Goal: Task Accomplishment & Management: Manage account settings

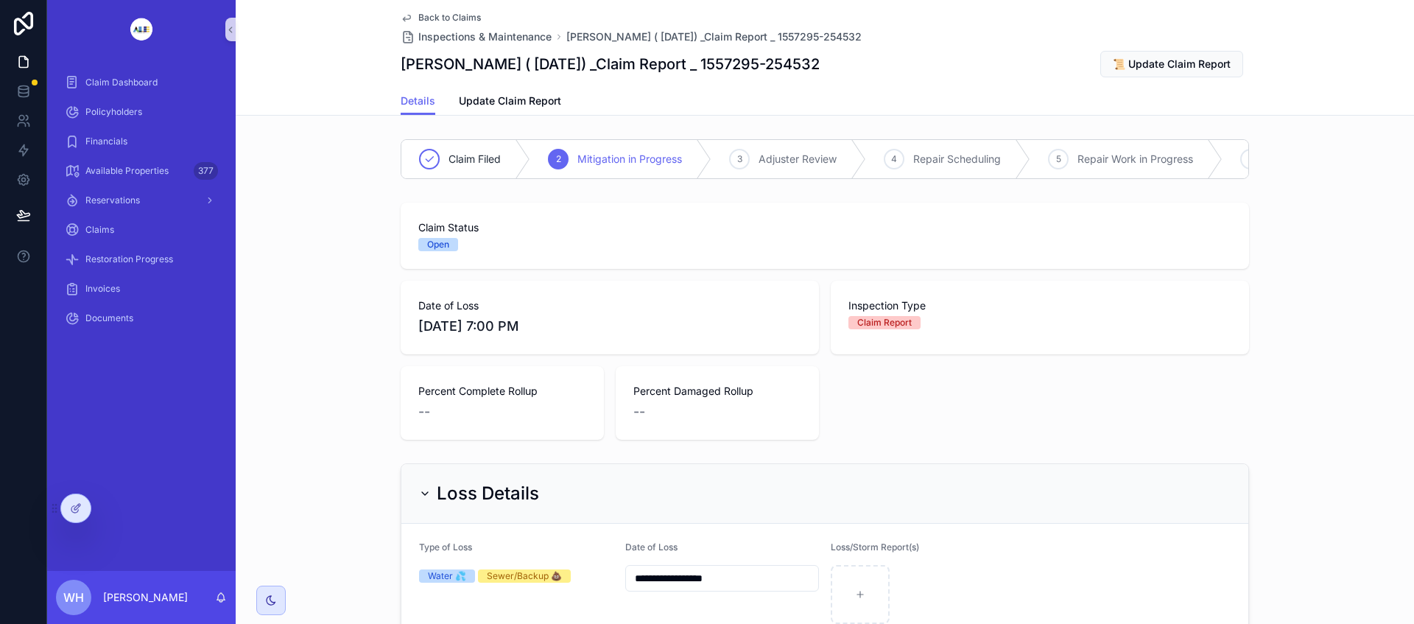
scroll to position [0, 736]
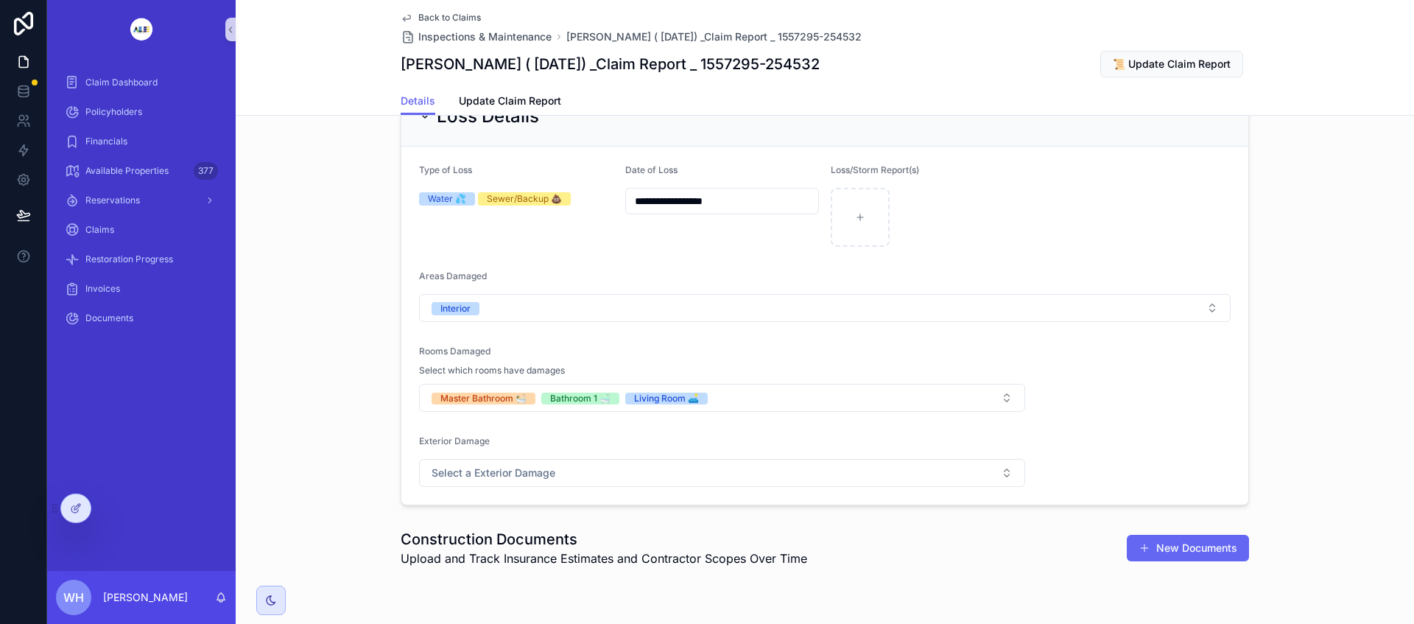
click at [0, 0] on icon at bounding box center [0, 0] width 0 height 0
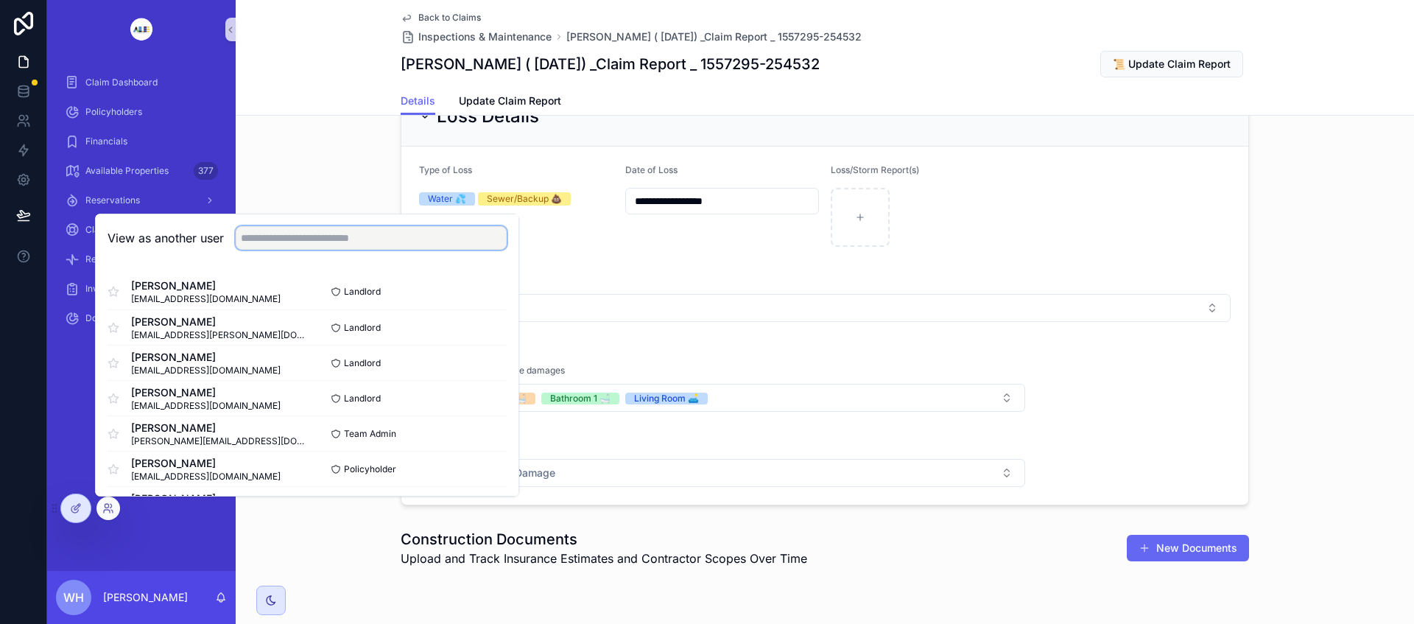
click at [395, 240] on input "text" at bounding box center [371, 238] width 271 height 24
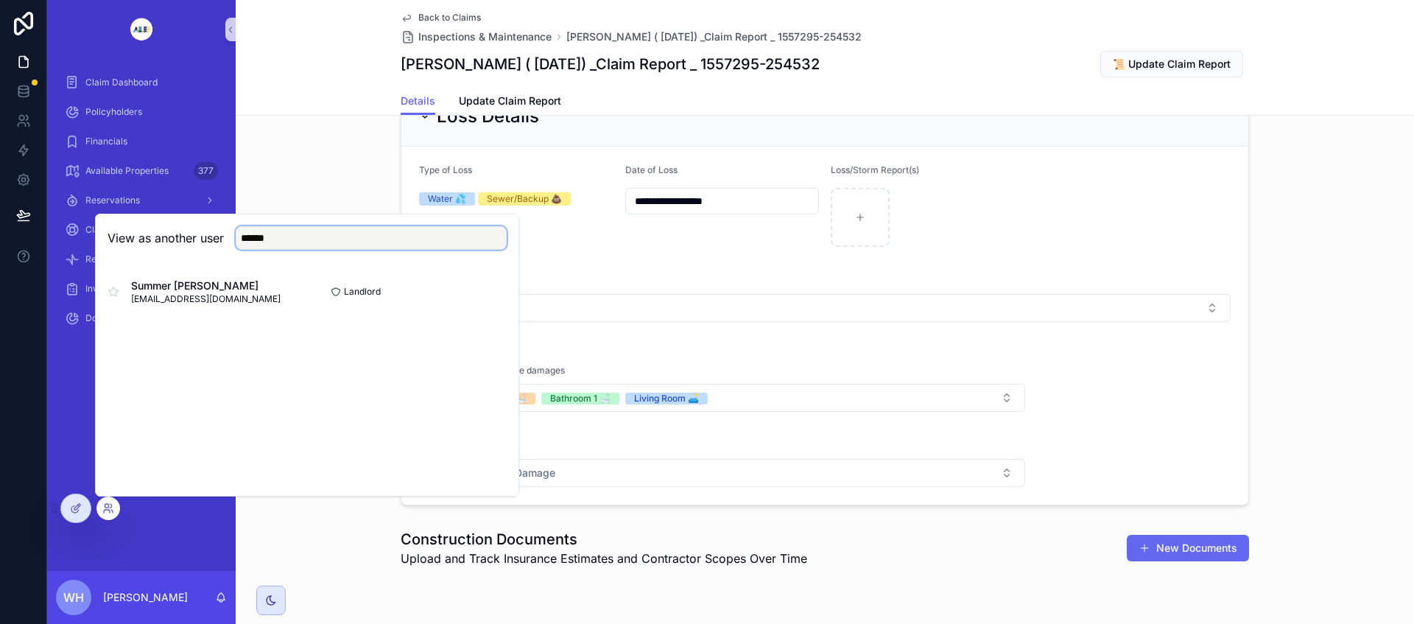
type input "******"
click at [0, 0] on button "Select" at bounding box center [0, 0] width 0 height 0
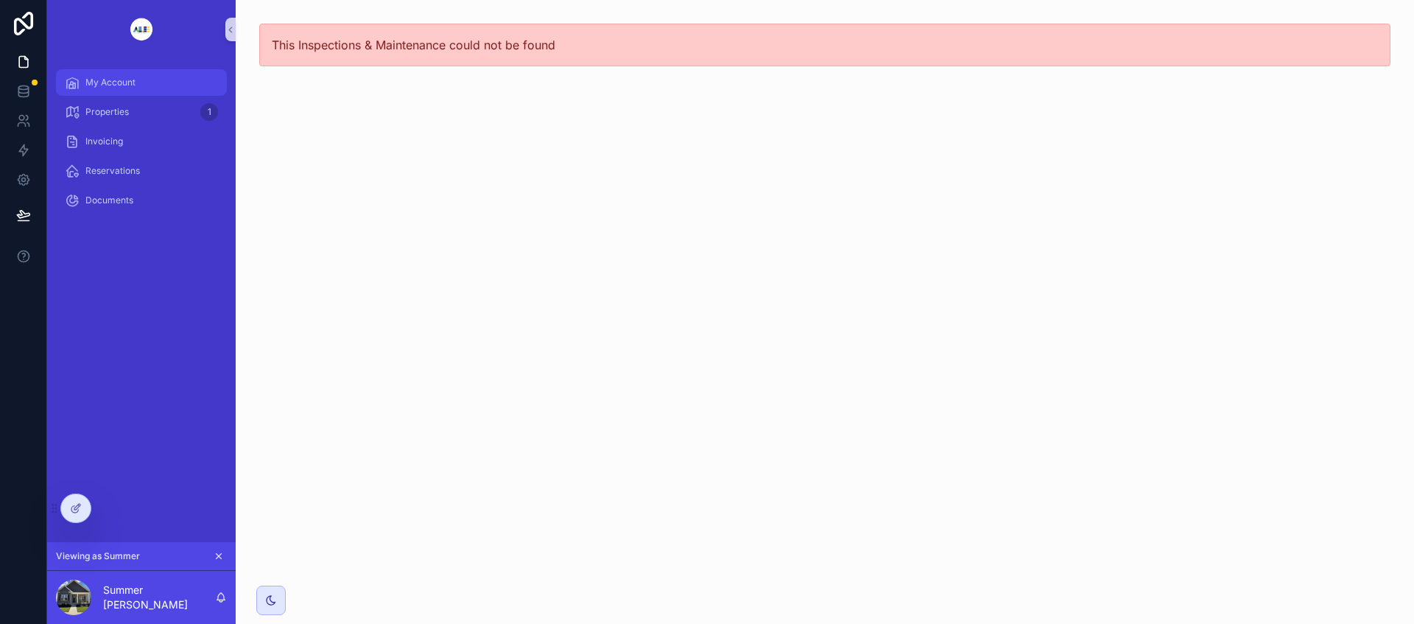
click at [127, 86] on span "My Account" at bounding box center [110, 83] width 50 height 12
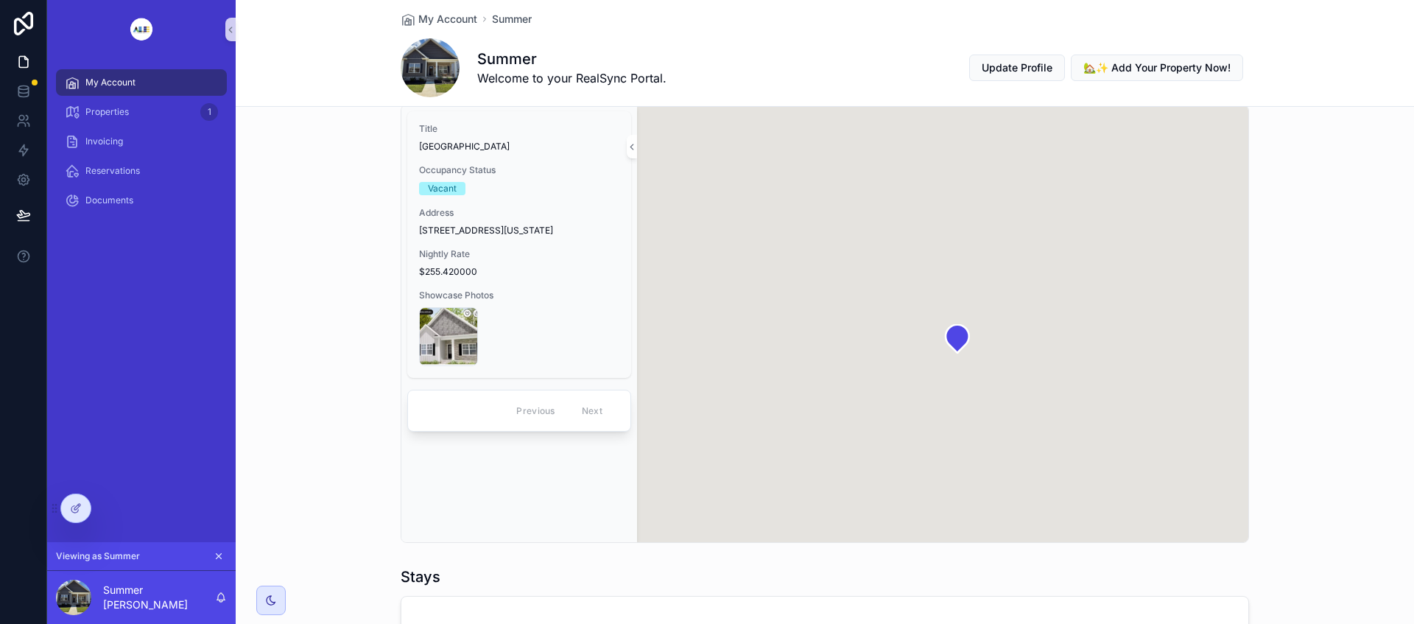
scroll to position [184, 0]
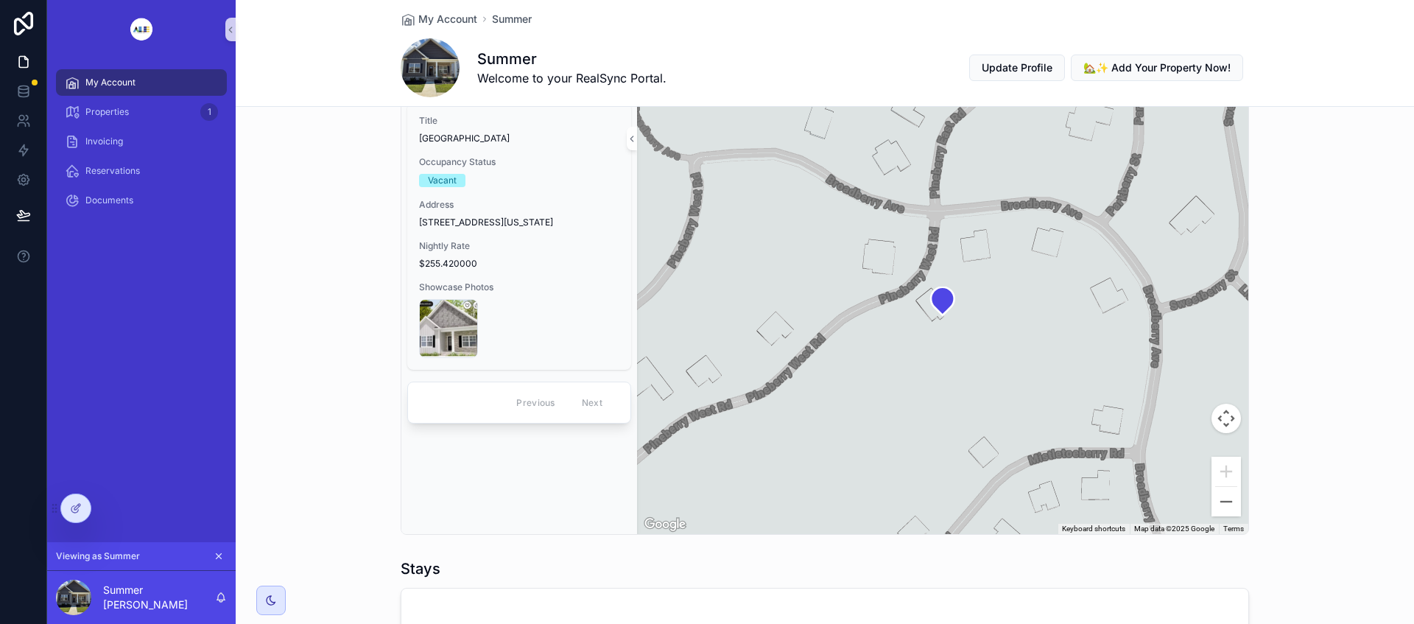
click at [528, 268] on div "Nightly Rate $255.420000" at bounding box center [519, 254] width 200 height 29
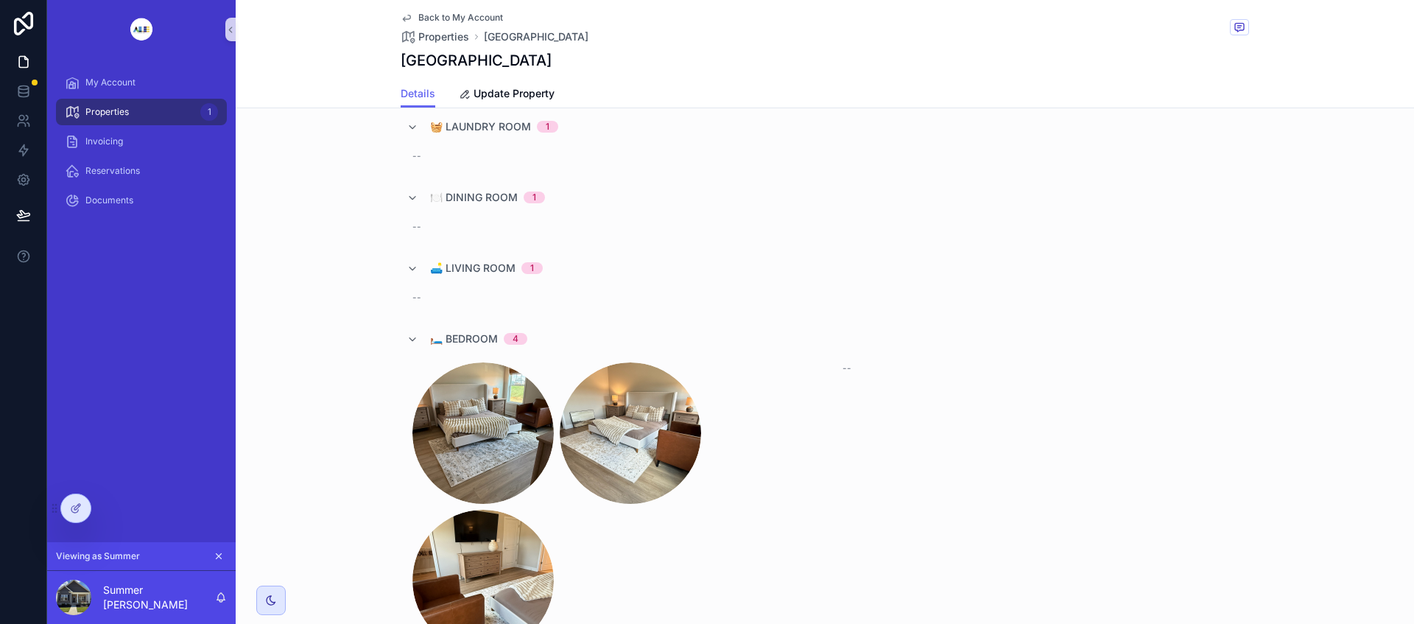
scroll to position [1841, 0]
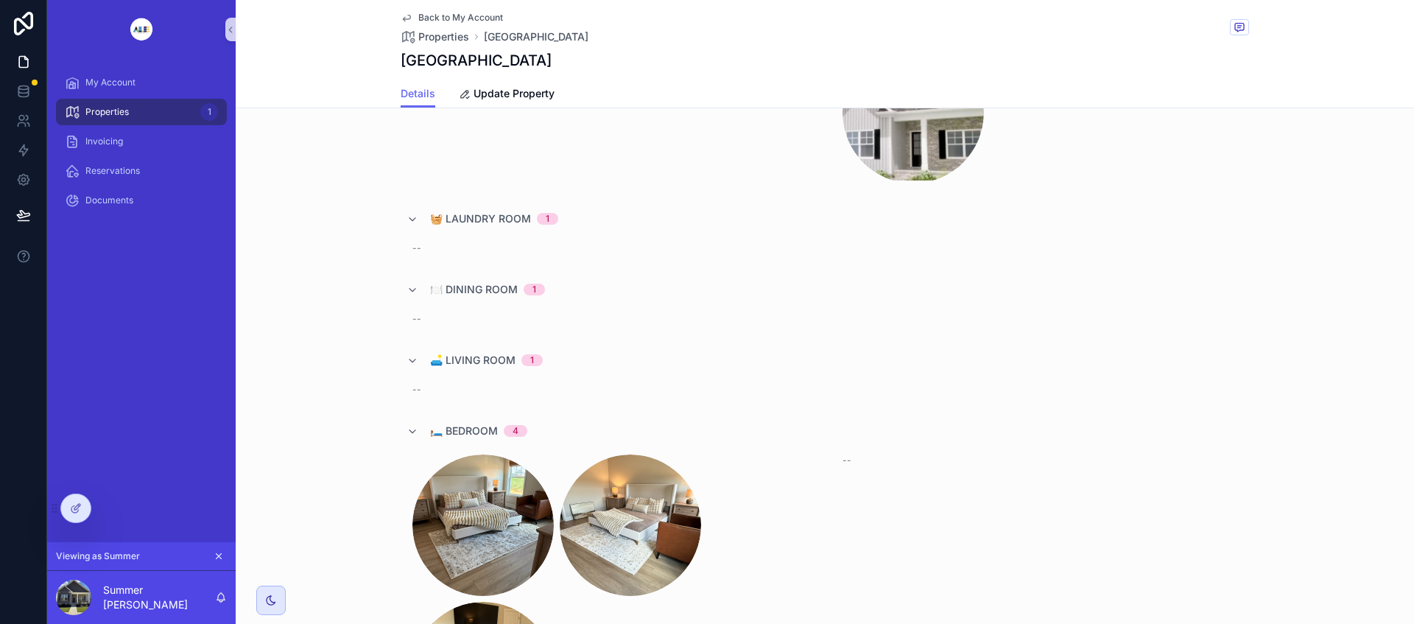
click at [506, 385] on div "--" at bounding box center [609, 390] width 395 height 12
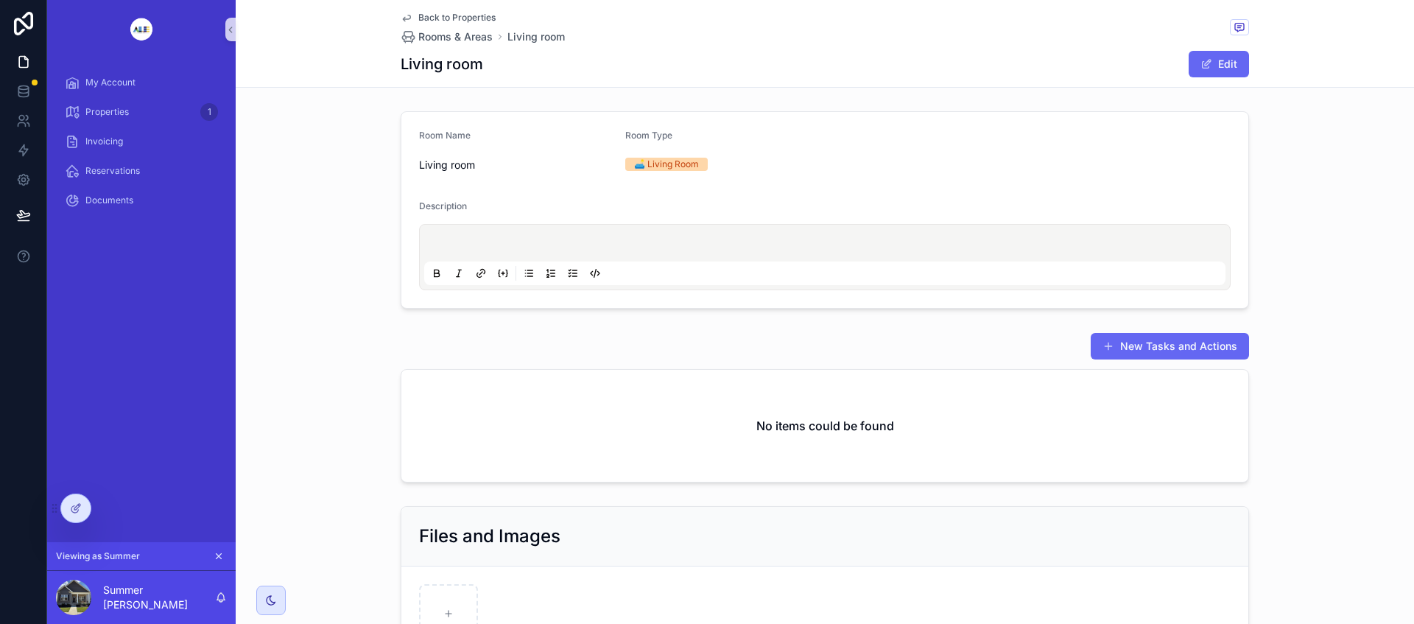
click at [401, 20] on icon "scrollable content" at bounding box center [407, 18] width 12 height 12
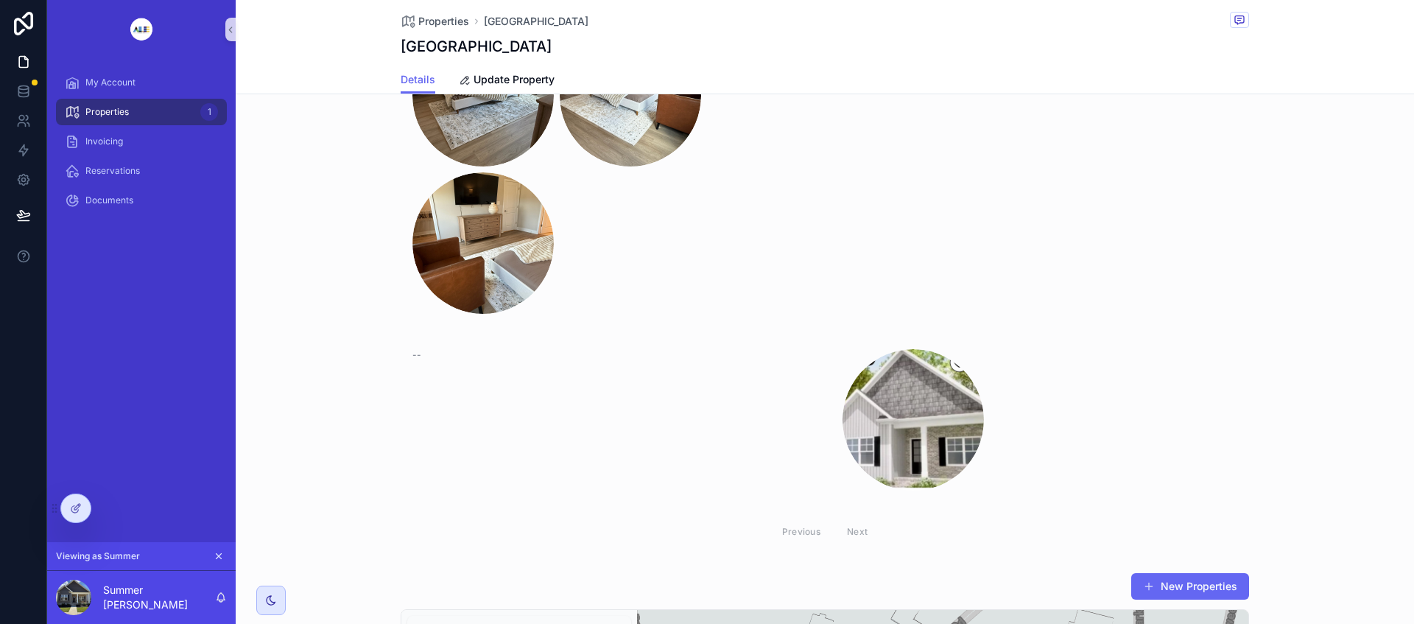
scroll to position [2117, 0]
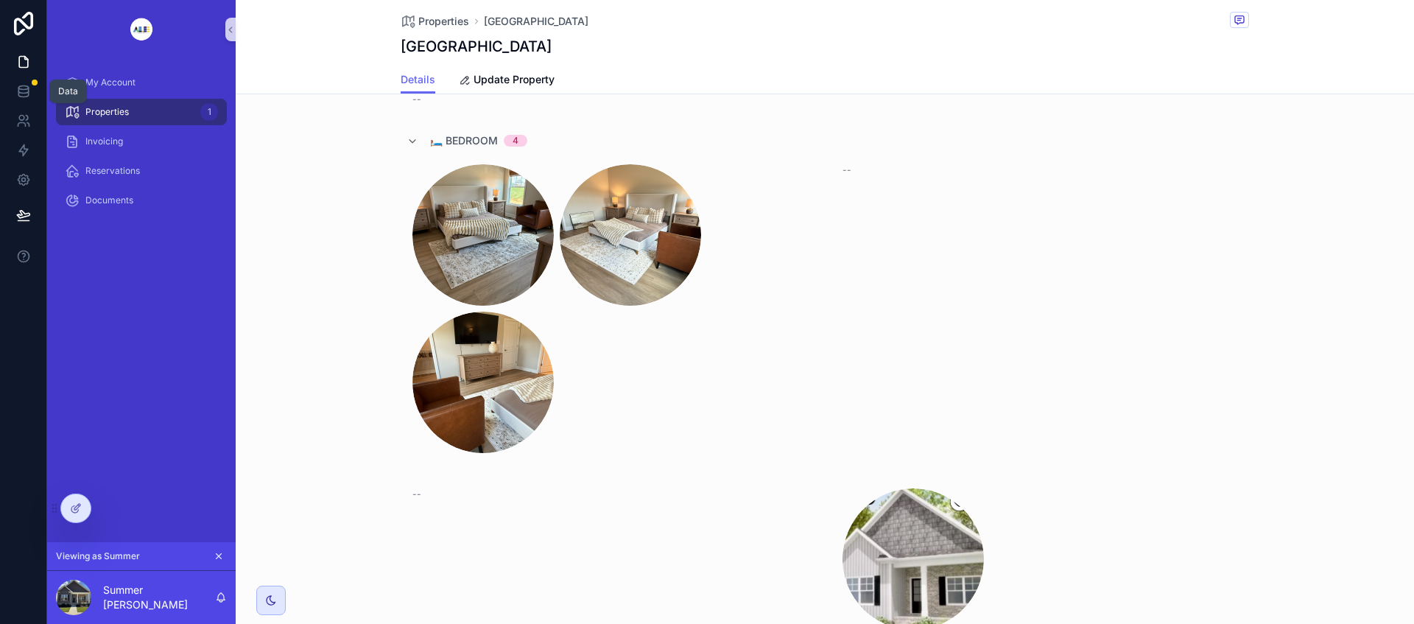
click at [19, 95] on icon at bounding box center [23, 91] width 15 height 15
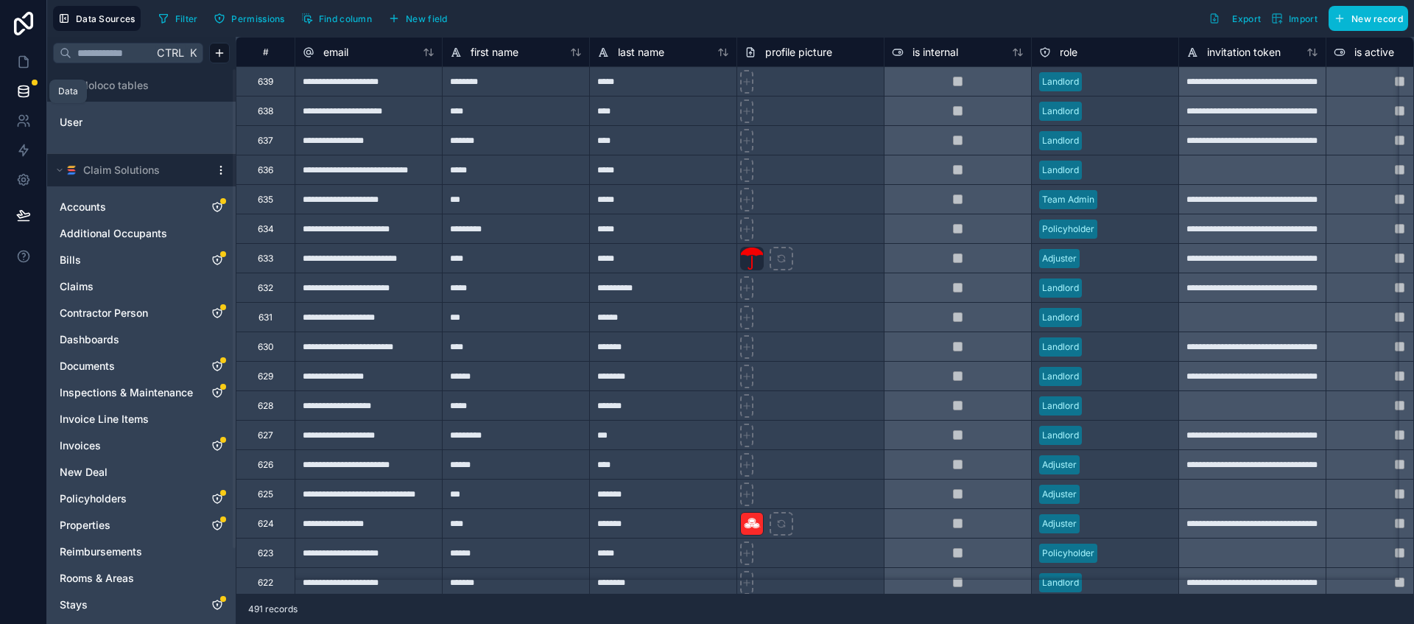
click at [27, 88] on icon at bounding box center [23, 91] width 15 height 15
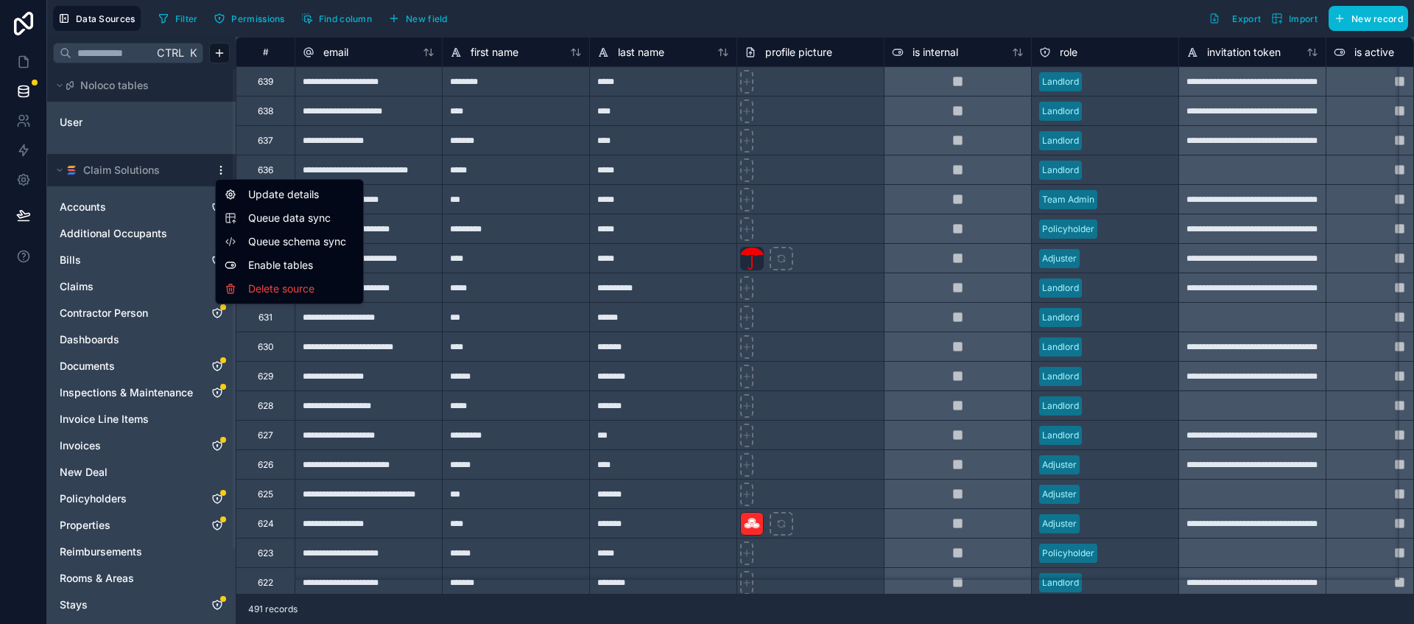
click at [225, 167] on html "**********" at bounding box center [707, 312] width 1414 height 624
drag, startPoint x: 286, startPoint y: 242, endPoint x: 288, endPoint y: 223, distance: 18.5
click at [287, 242] on span "Queue schema sync" at bounding box center [301, 241] width 106 height 15
click at [288, 219] on div "634" at bounding box center [265, 228] width 59 height 29
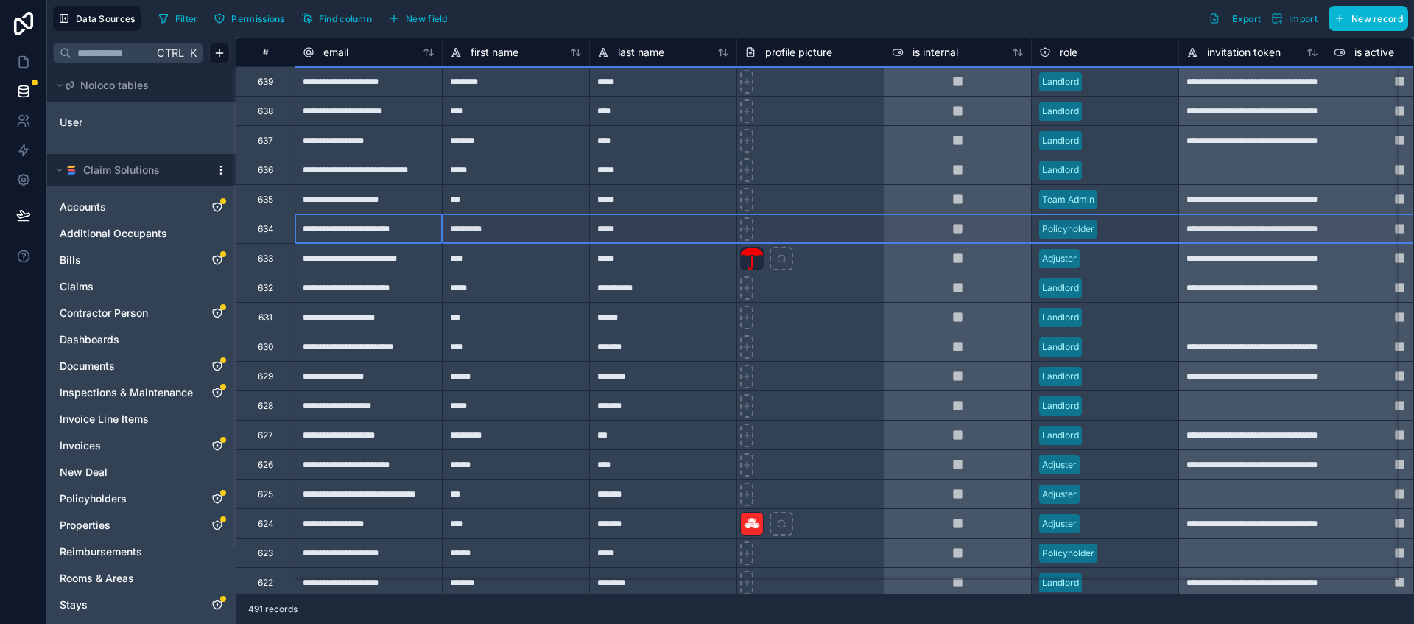
click at [219, 166] on html "**********" at bounding box center [707, 312] width 1414 height 624
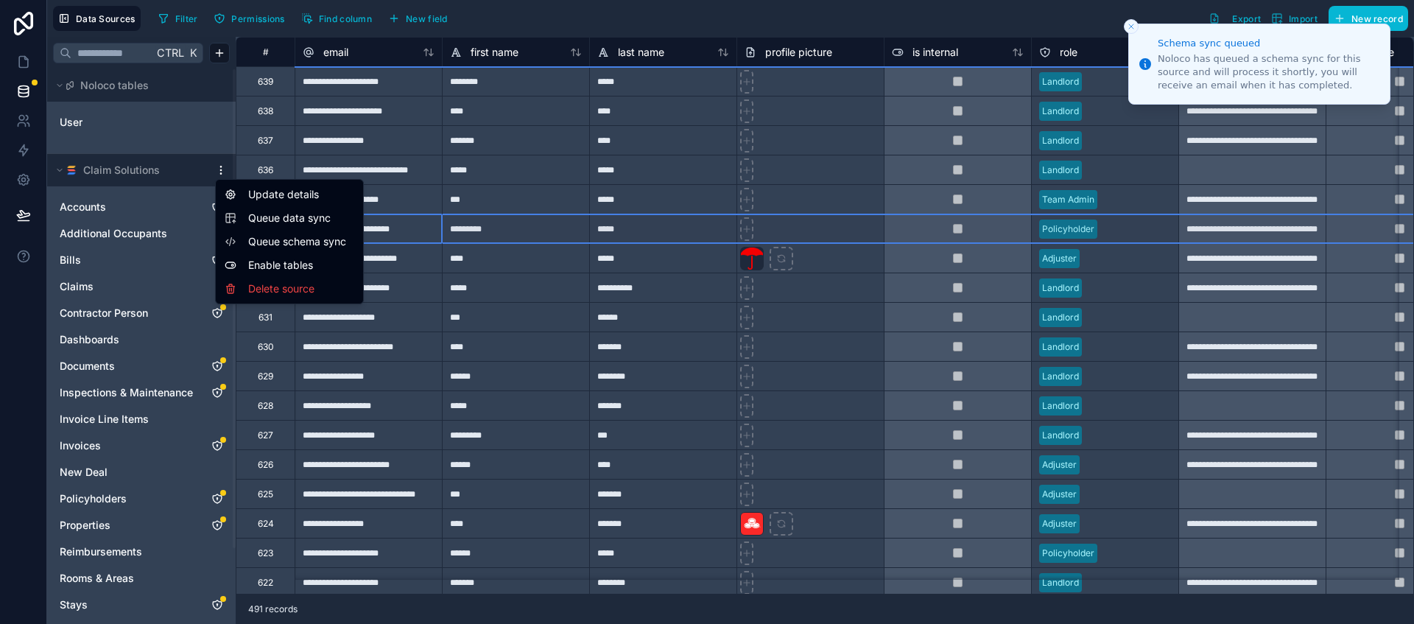
click at [291, 219] on span "Queue data sync" at bounding box center [301, 218] width 106 height 15
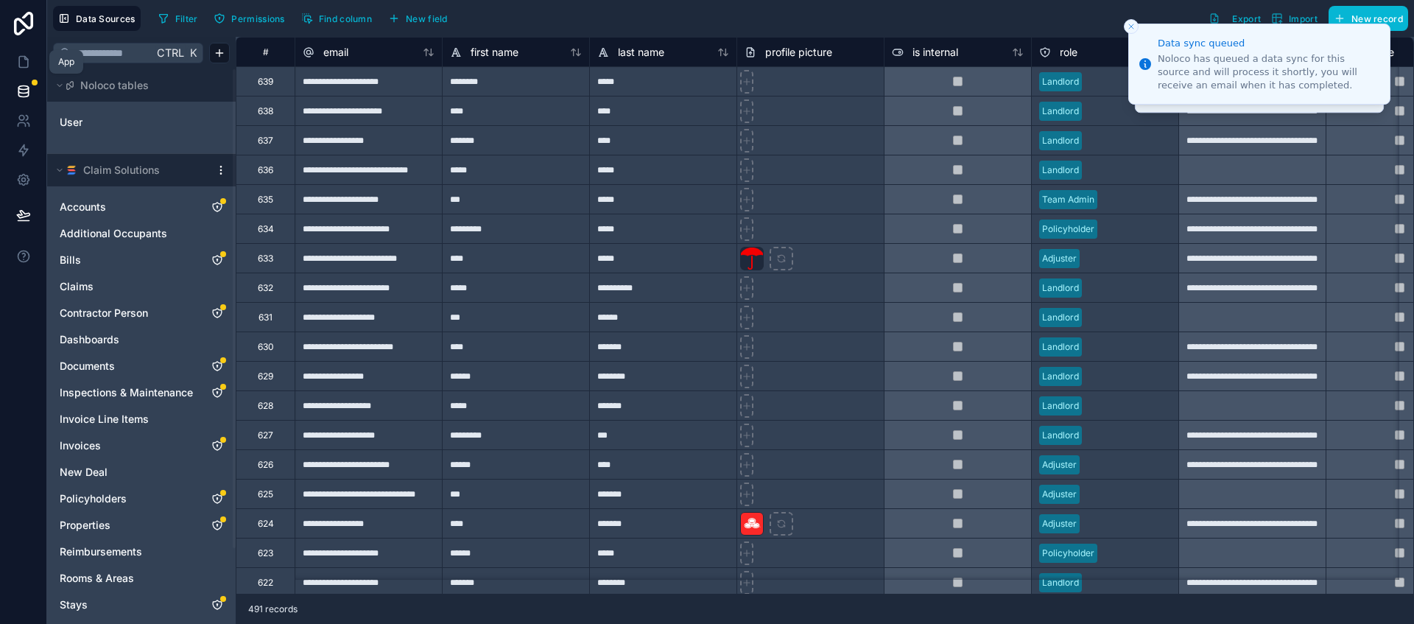
click at [17, 57] on icon at bounding box center [23, 62] width 15 height 15
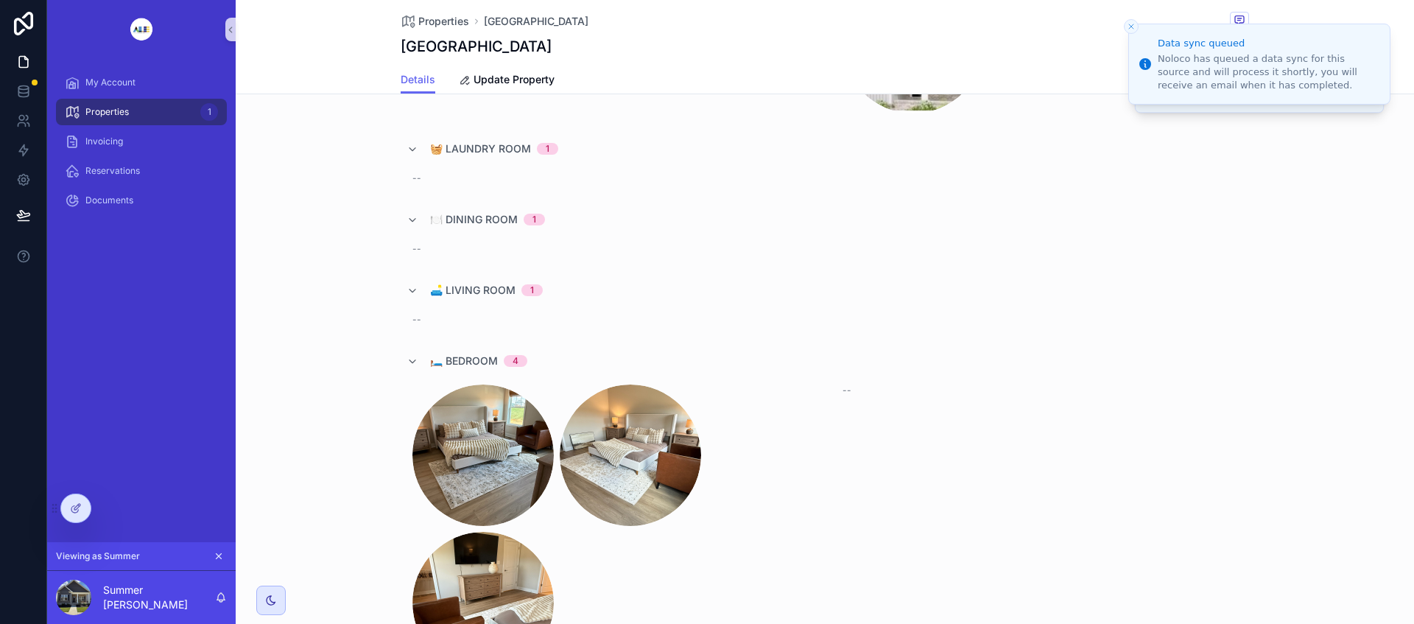
scroll to position [1841, 0]
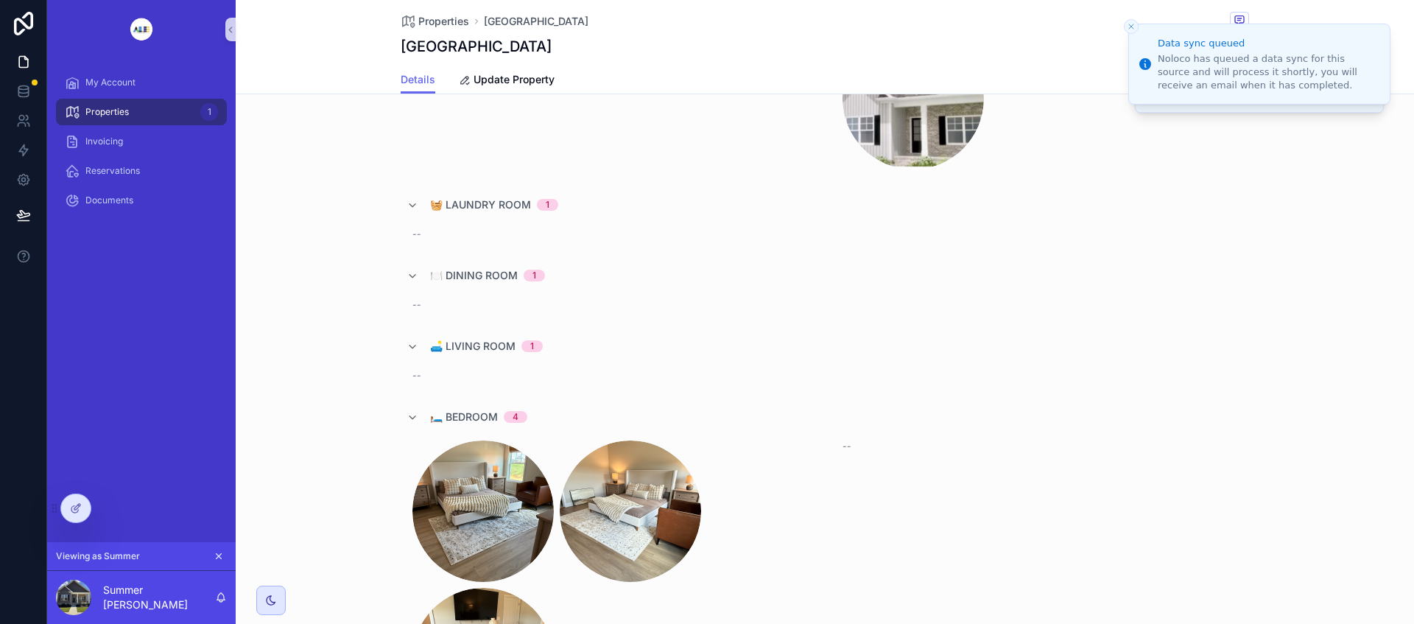
click at [457, 370] on div "--" at bounding box center [609, 376] width 395 height 12
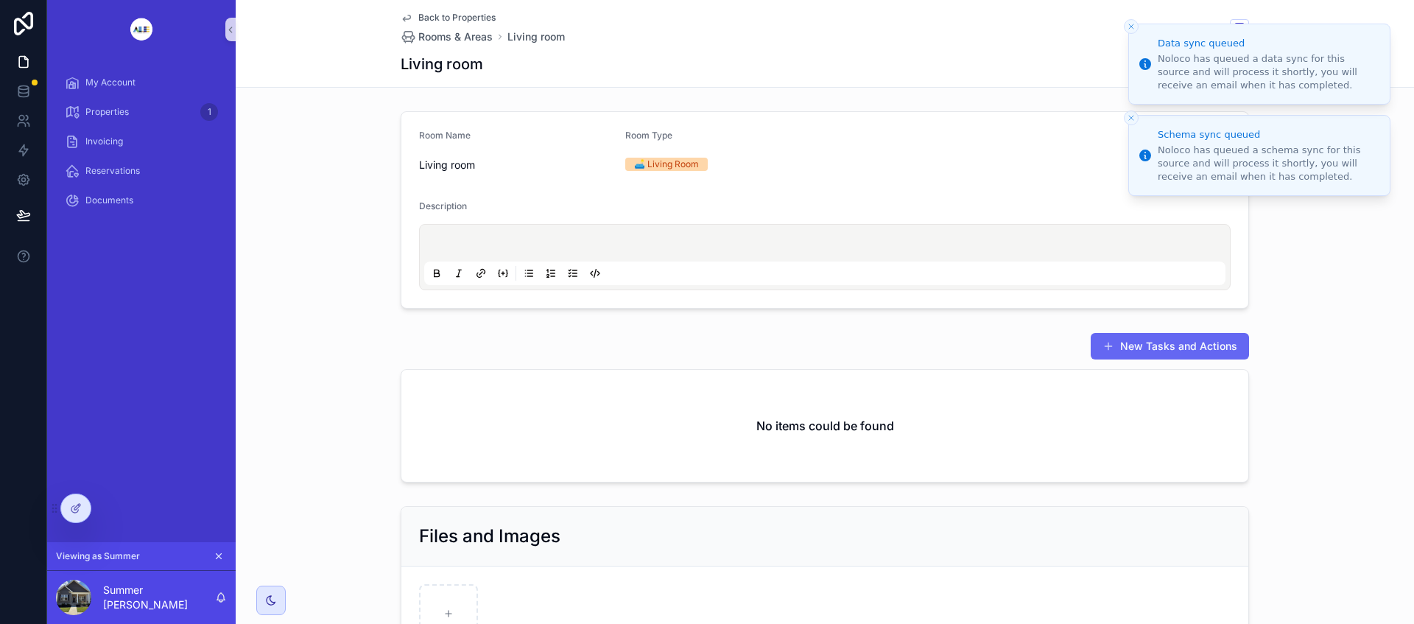
click at [1128, 22] on icon "Close toast" at bounding box center [1131, 26] width 9 height 9
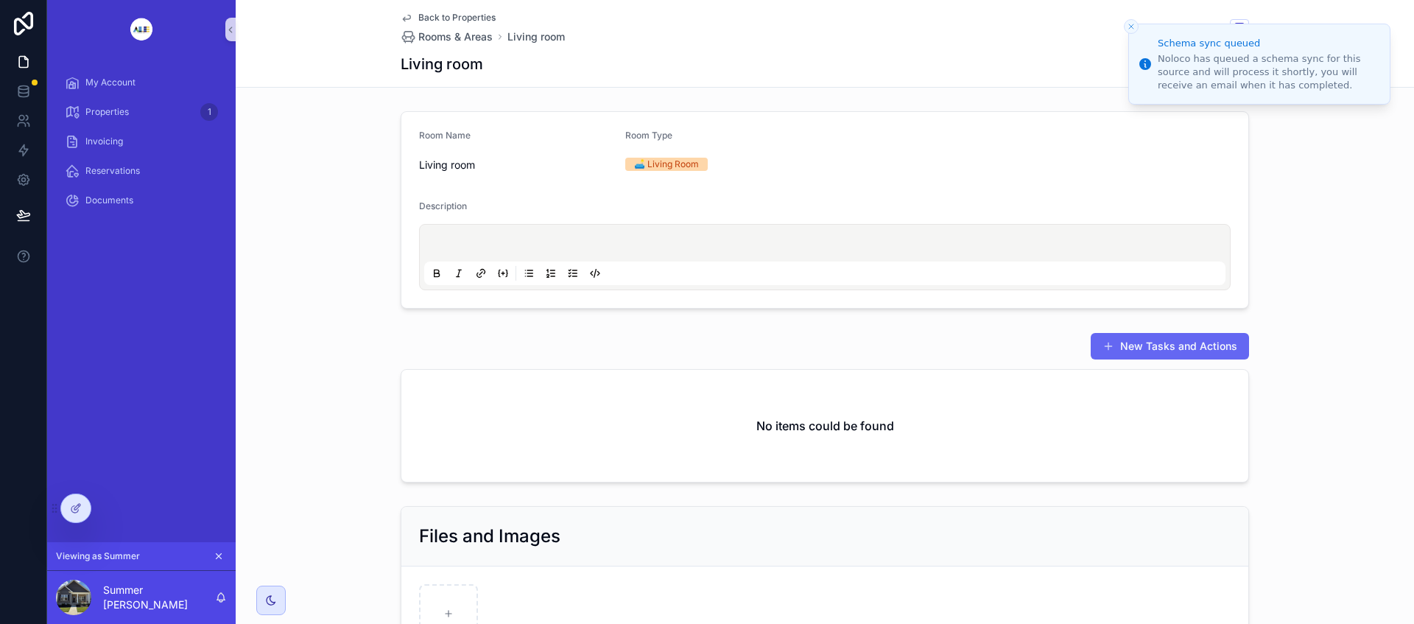
click at [1130, 27] on icon "Close toast" at bounding box center [1131, 26] width 9 height 9
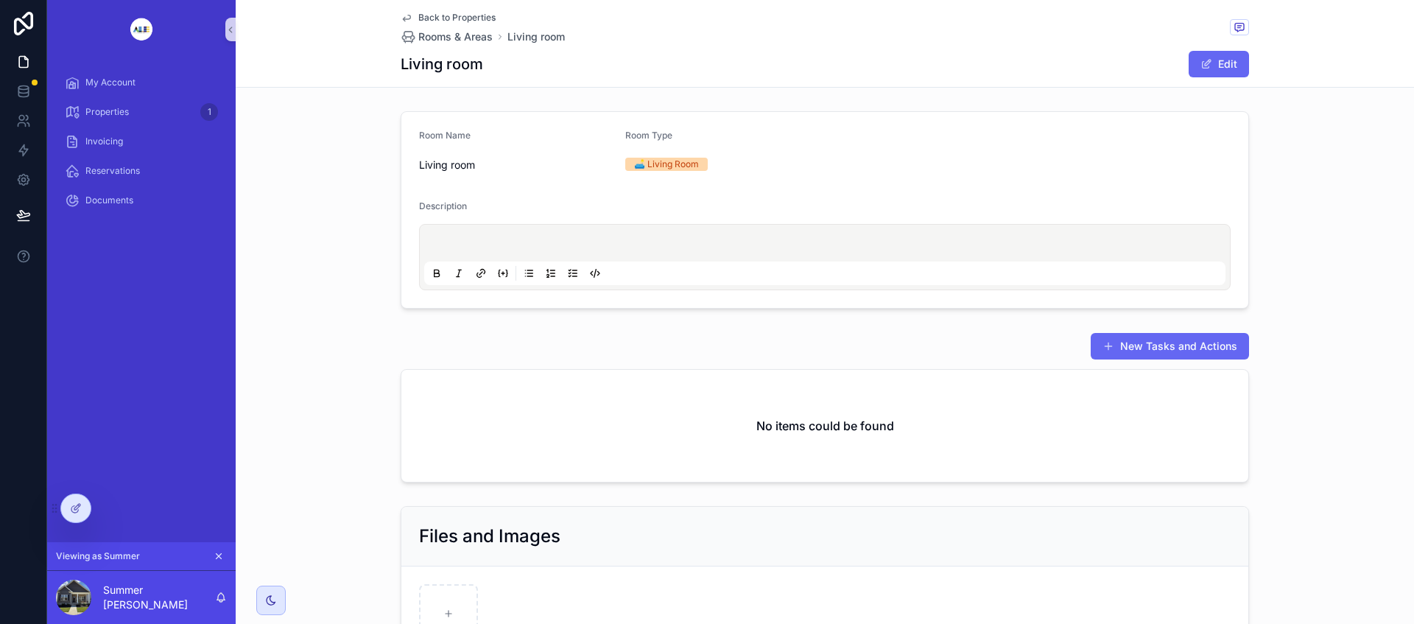
click at [401, 17] on icon "scrollable content" at bounding box center [407, 18] width 12 height 12
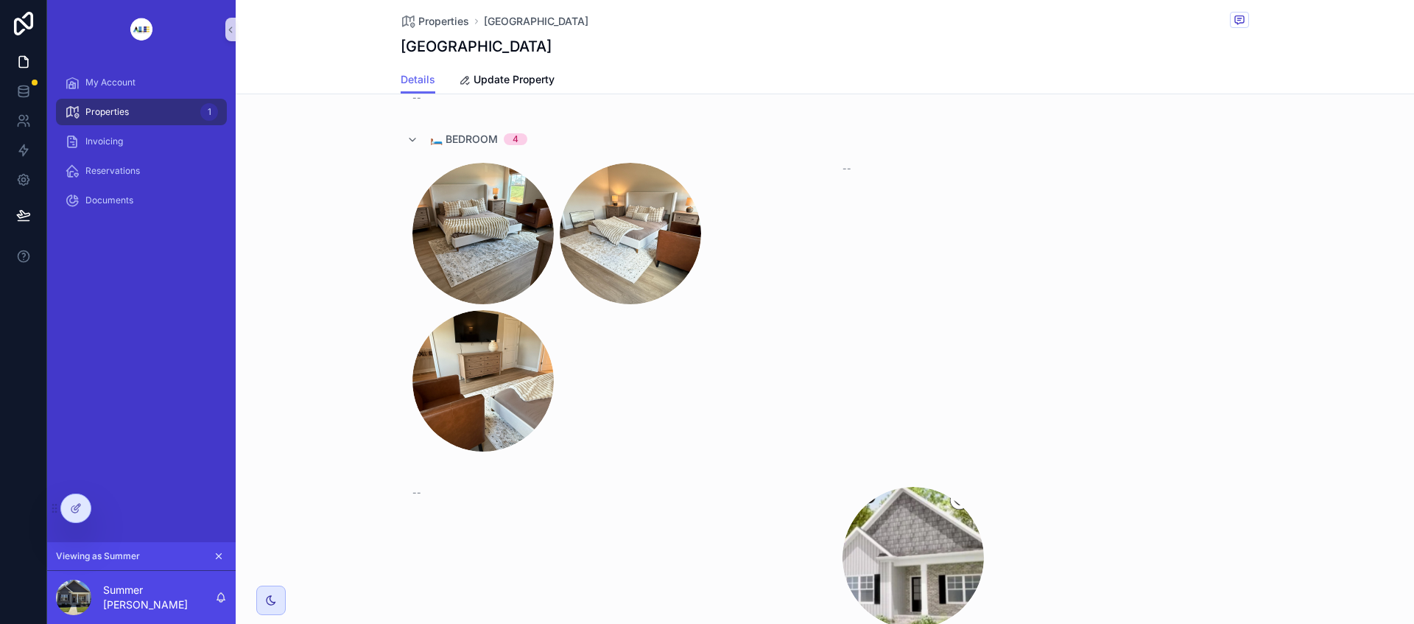
scroll to position [2025, 0]
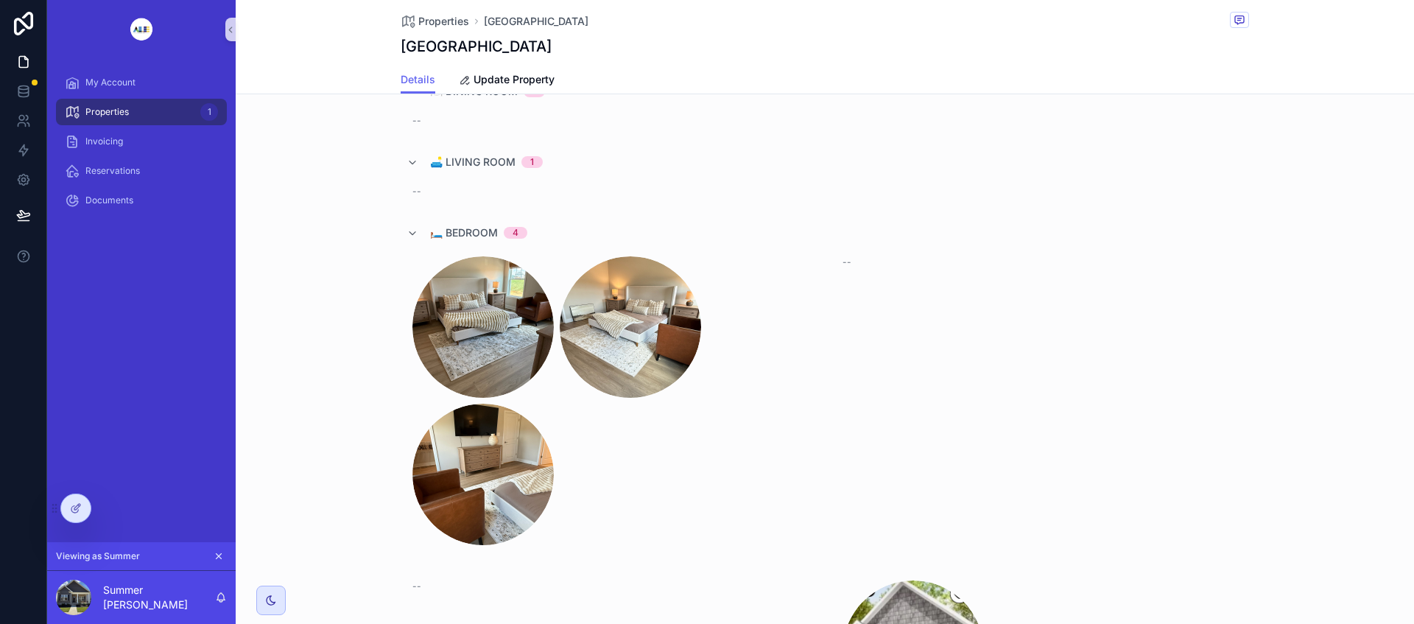
click at [938, 389] on link "--" at bounding box center [1040, 401] width 418 height 312
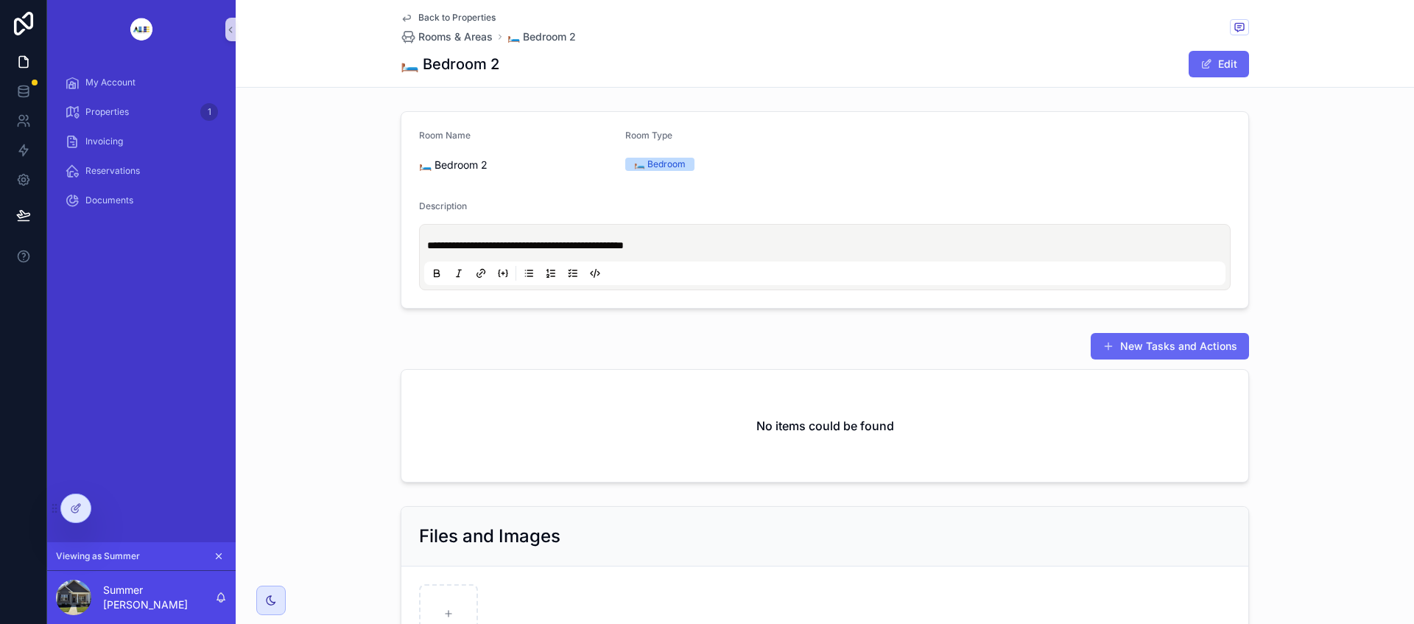
scroll to position [92, 0]
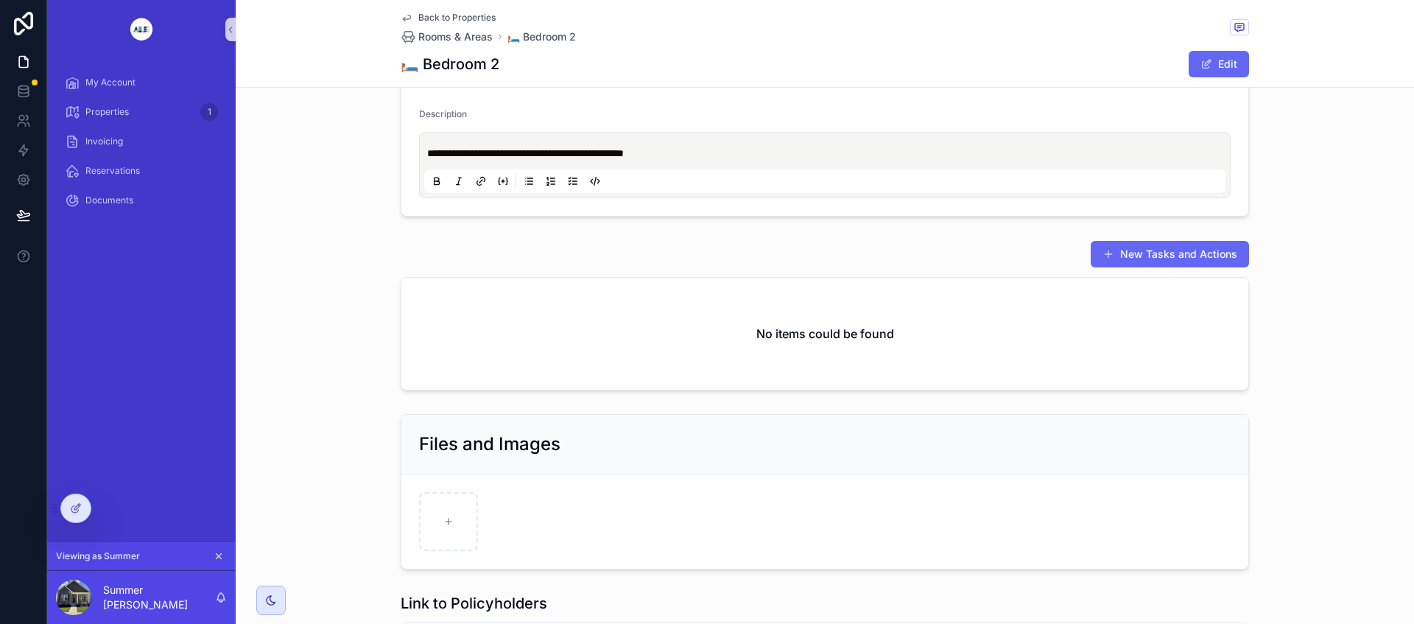
click at [1210, 62] on button "Edit" at bounding box center [1219, 64] width 60 height 27
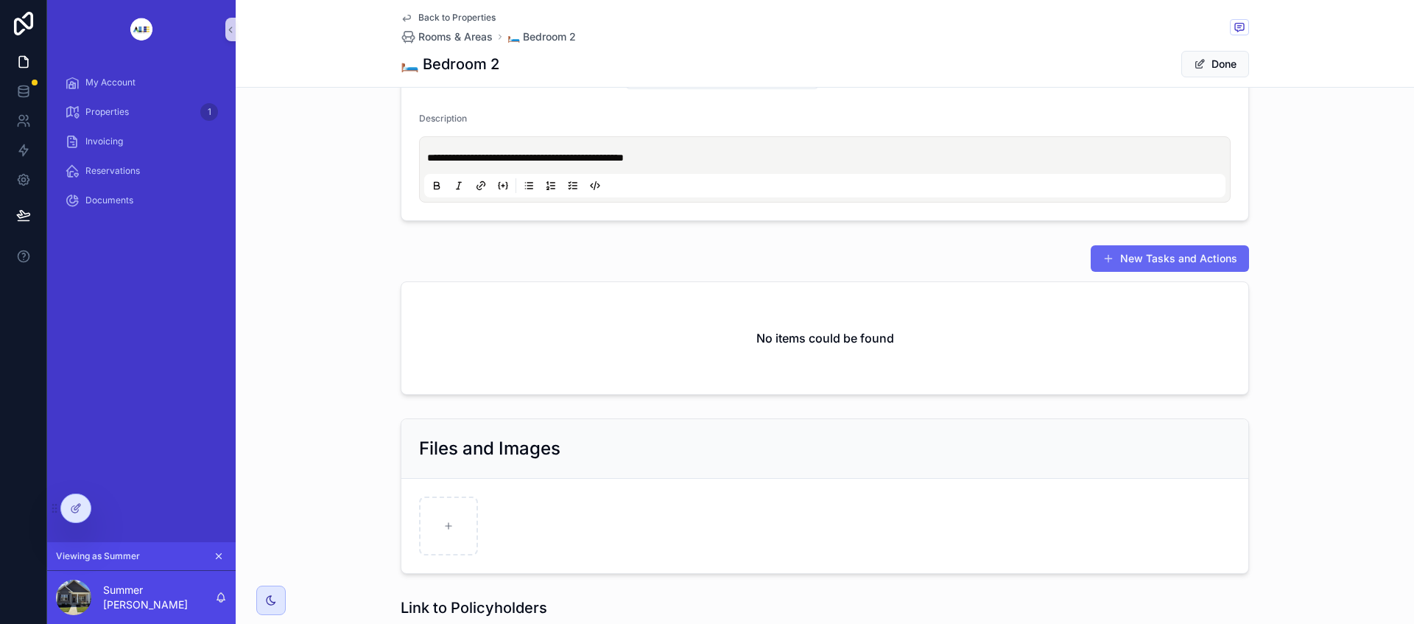
click at [1203, 66] on button "Done" at bounding box center [1215, 64] width 68 height 27
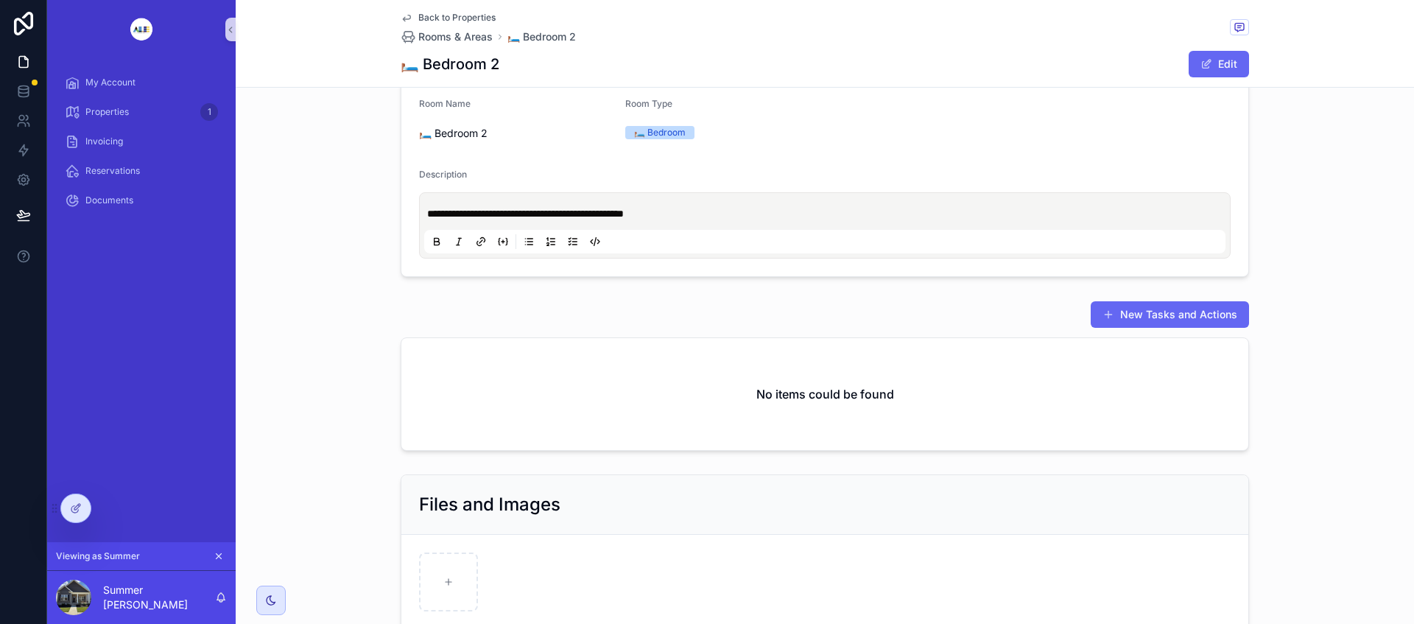
scroll to position [0, 0]
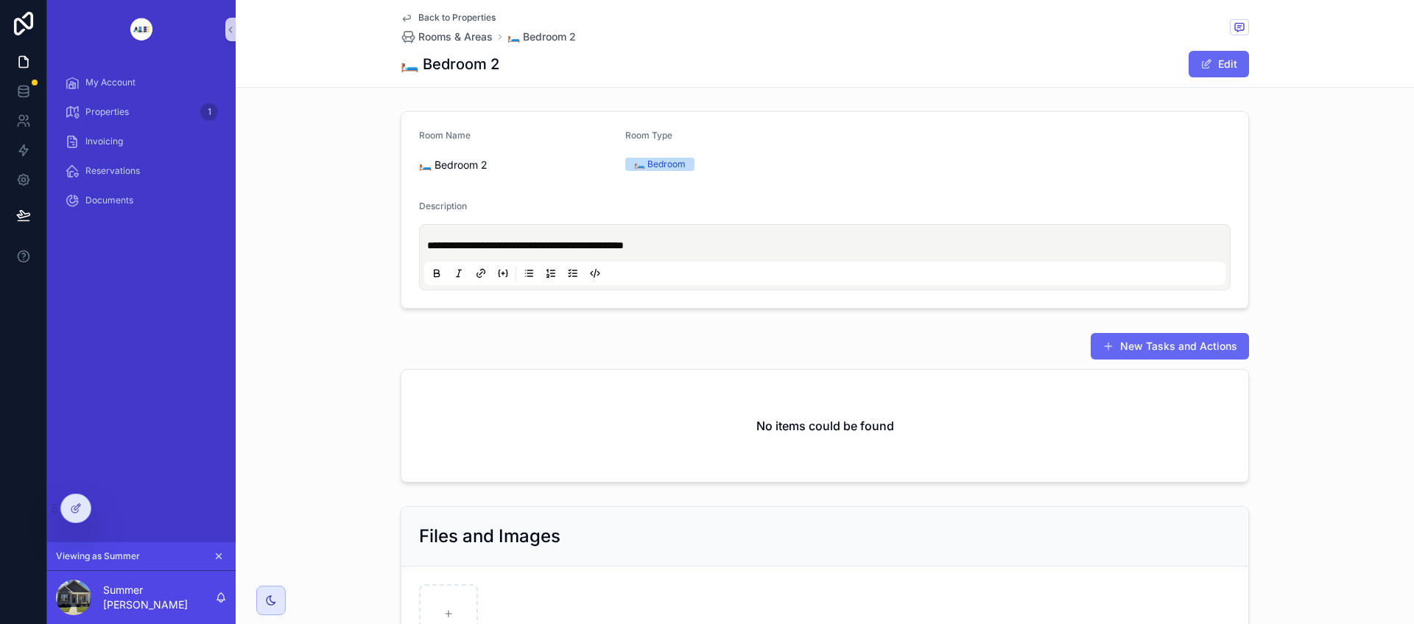
click at [429, 13] on span "Back to Properties" at bounding box center [456, 18] width 77 height 12
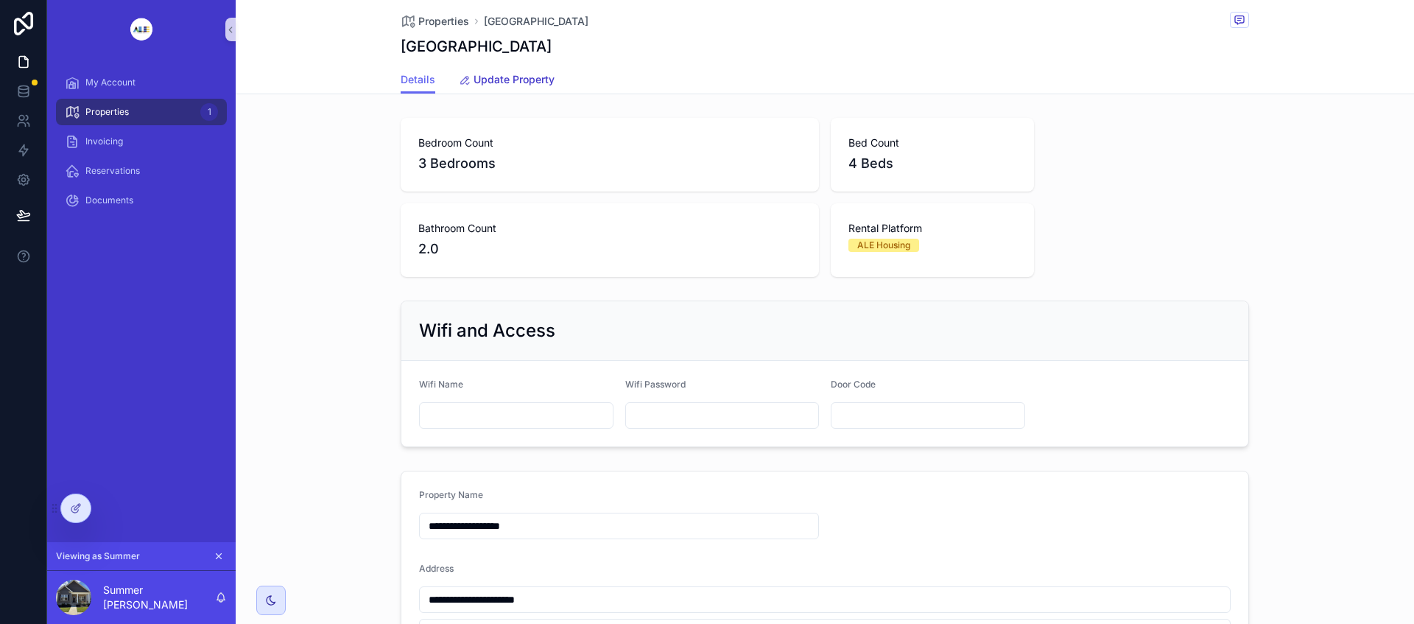
click at [520, 77] on span "Update Property" at bounding box center [514, 79] width 81 height 15
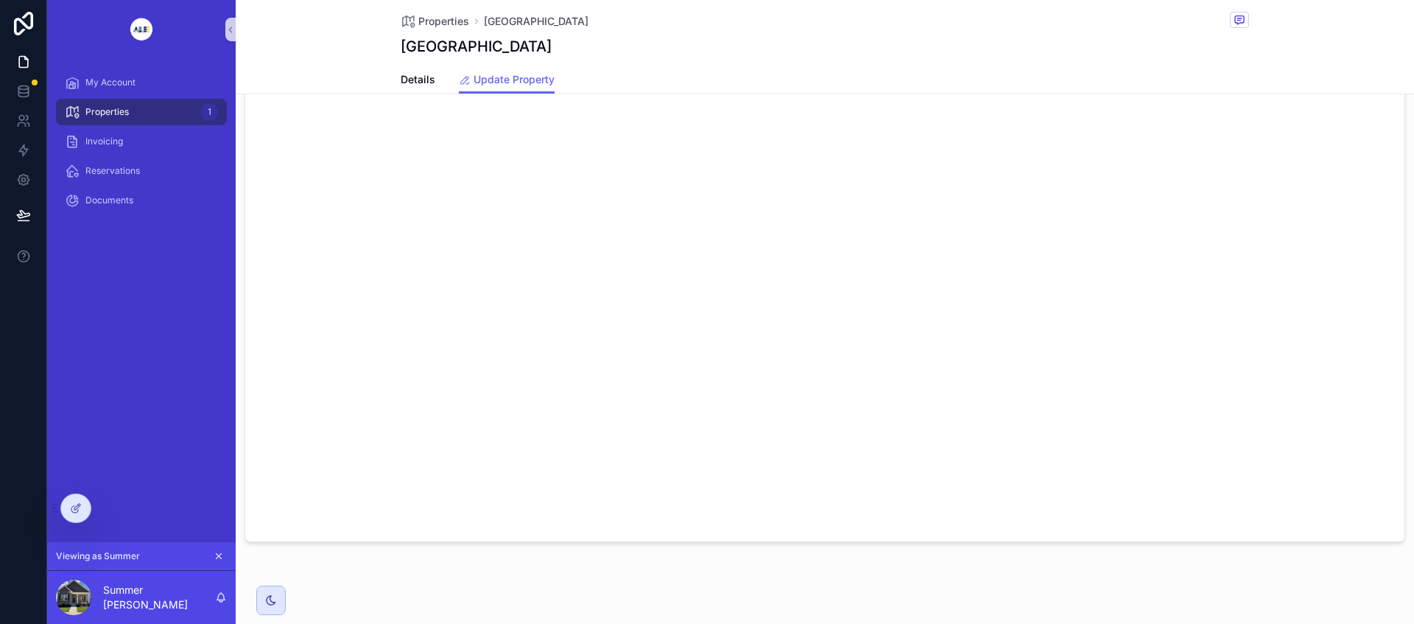
scroll to position [219, 0]
click at [413, 76] on span "Details" at bounding box center [418, 79] width 35 height 15
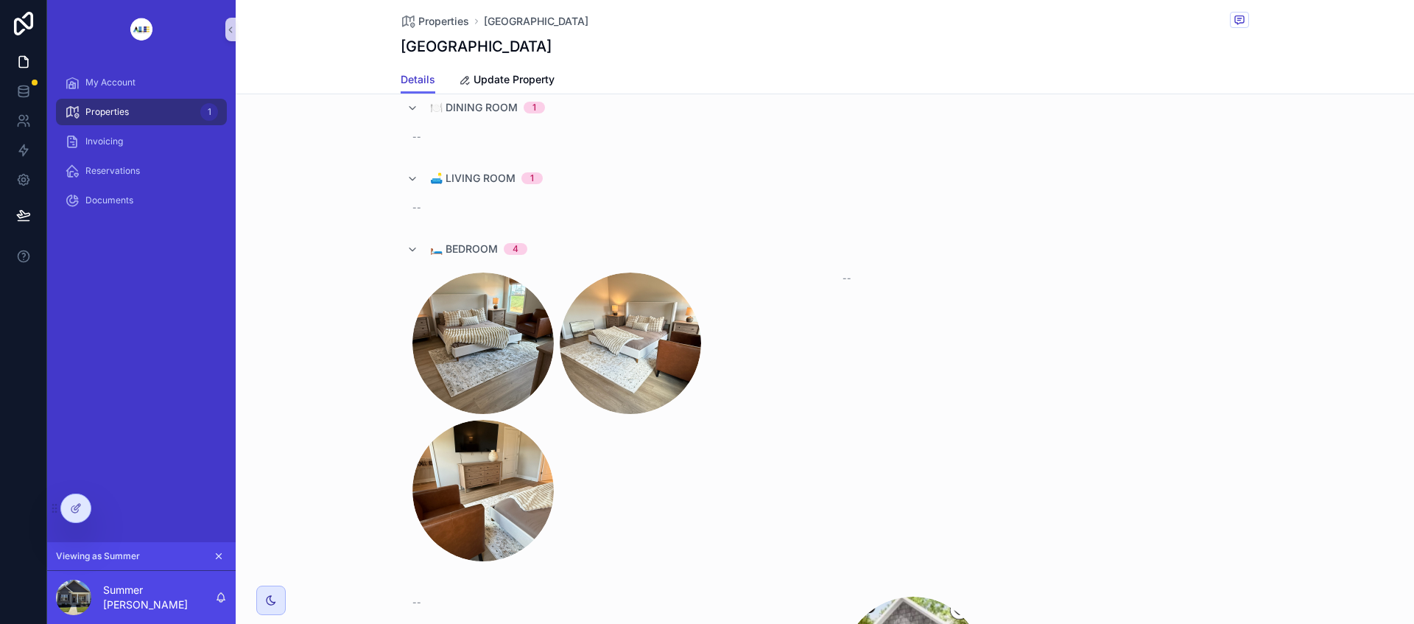
scroll to position [1933, 0]
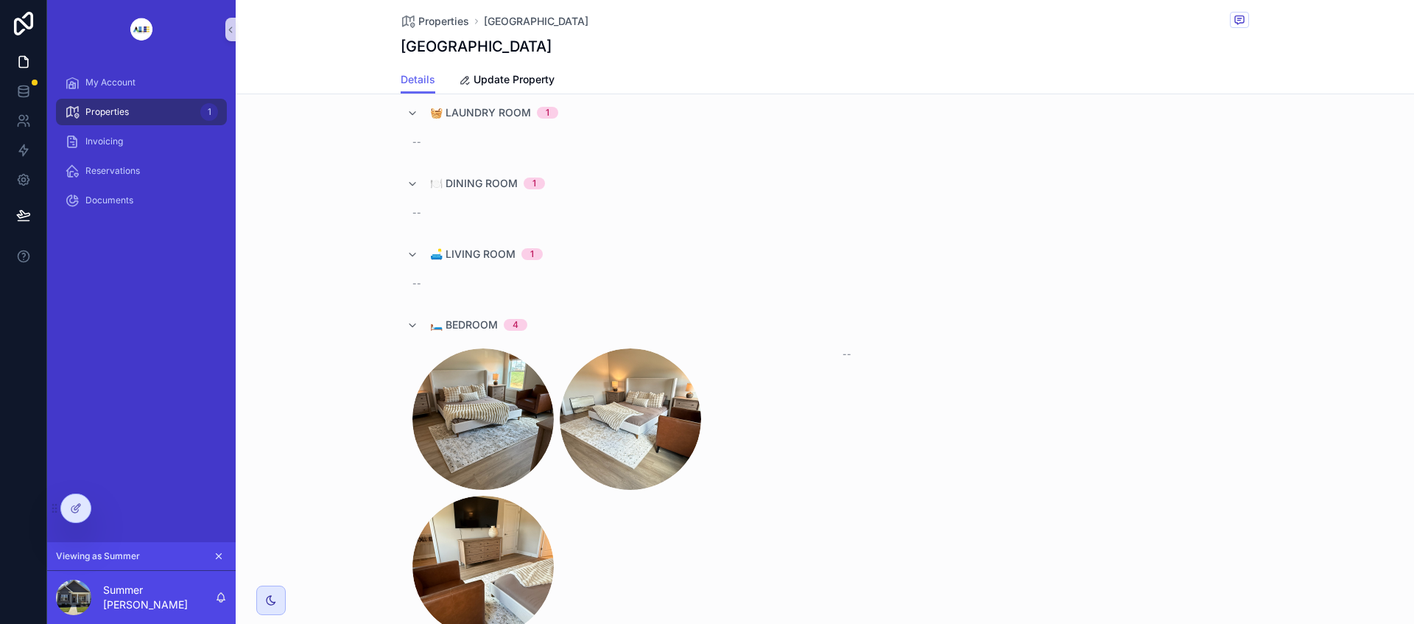
click at [740, 509] on div "scrollable content" at bounding box center [609, 492] width 395 height 289
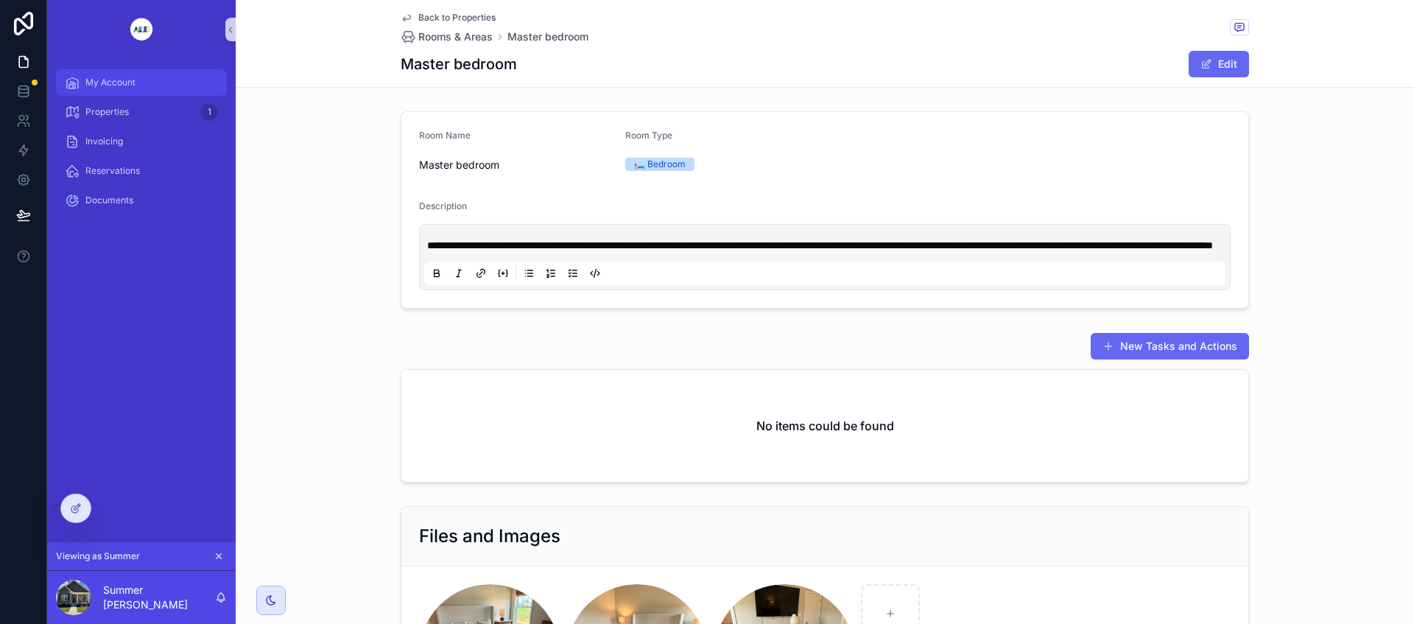
click at [144, 89] on div "My Account" at bounding box center [141, 83] width 153 height 24
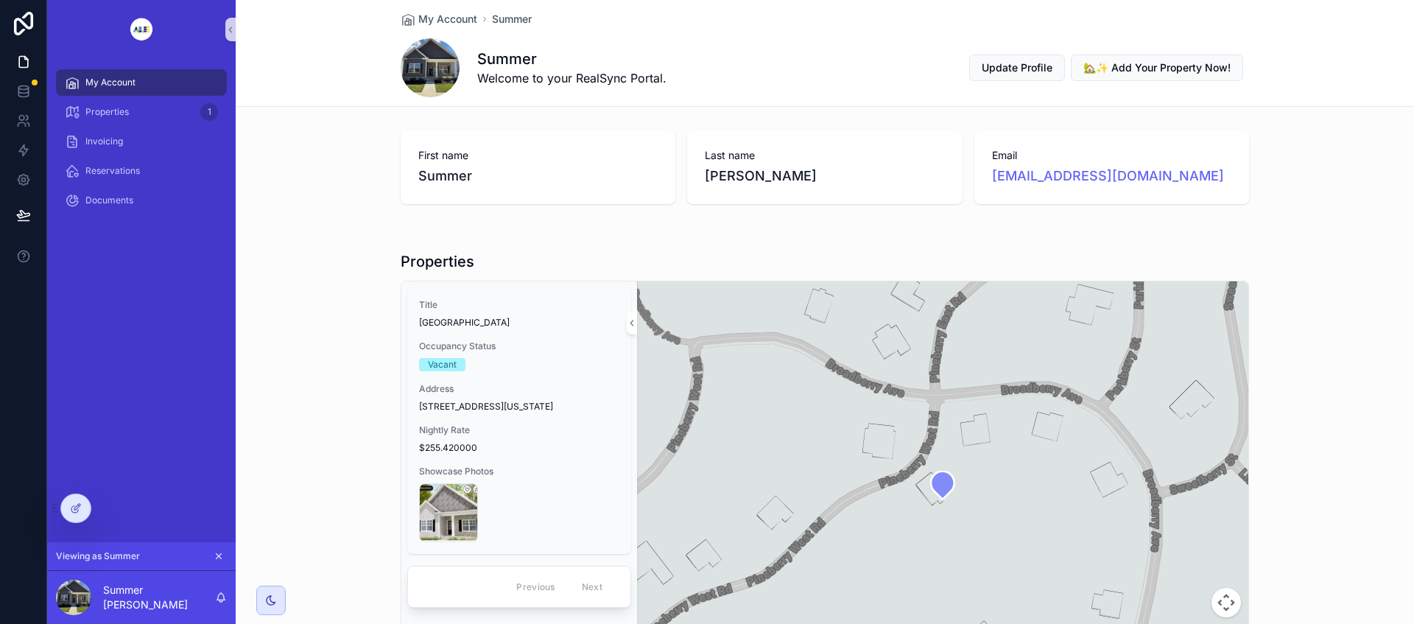
click at [591, 402] on span "103 Pineberry West Road, Oak Ridge, Tennessee, 37830, United States" at bounding box center [519, 407] width 200 height 12
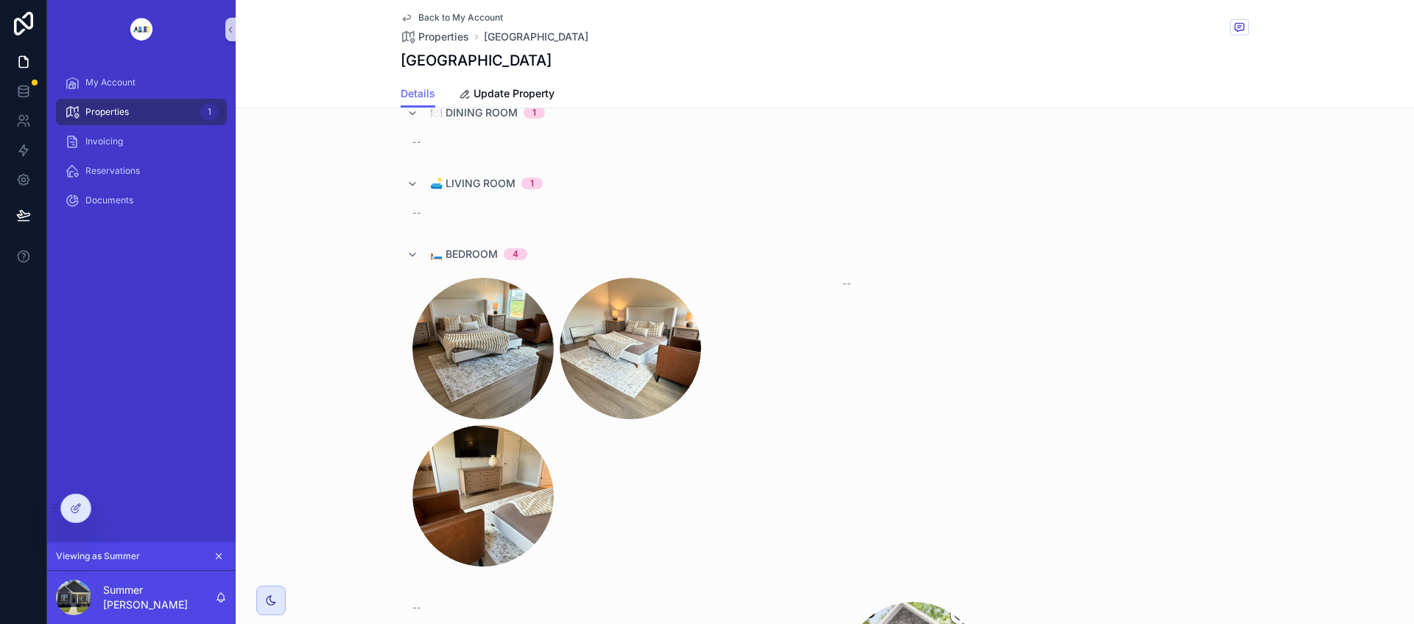
scroll to position [2302, 0]
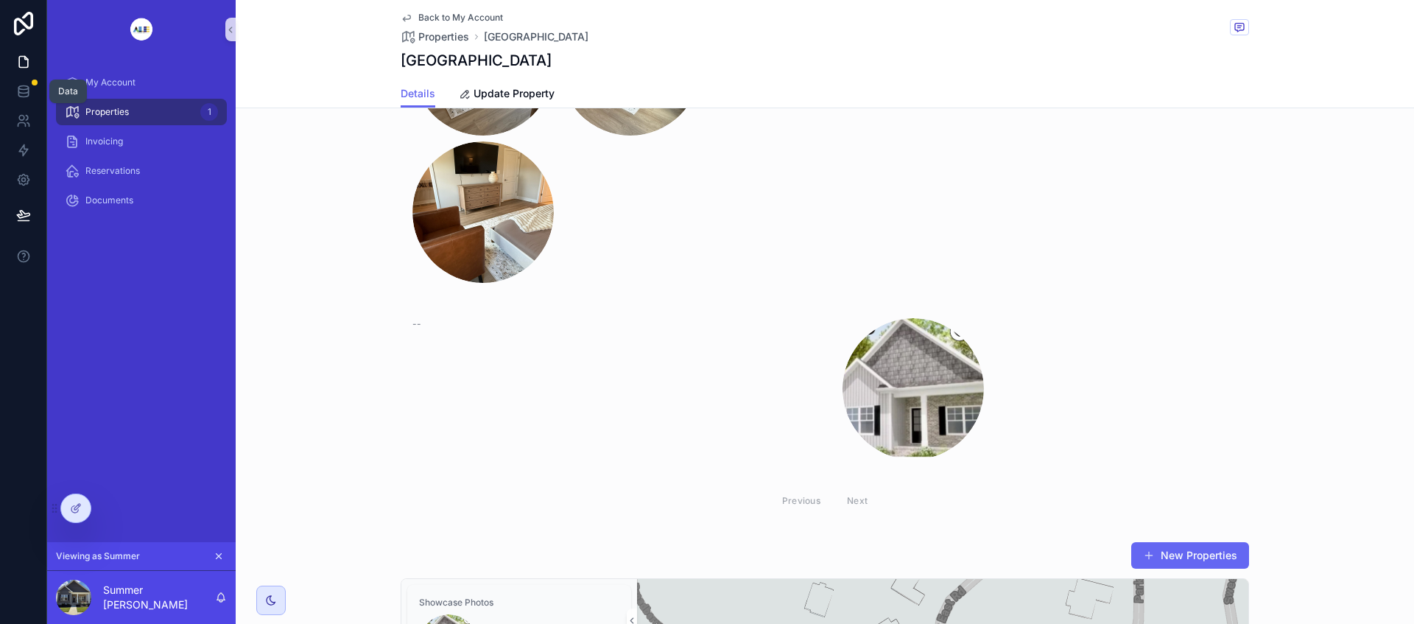
click at [25, 88] on icon at bounding box center [23, 91] width 15 height 15
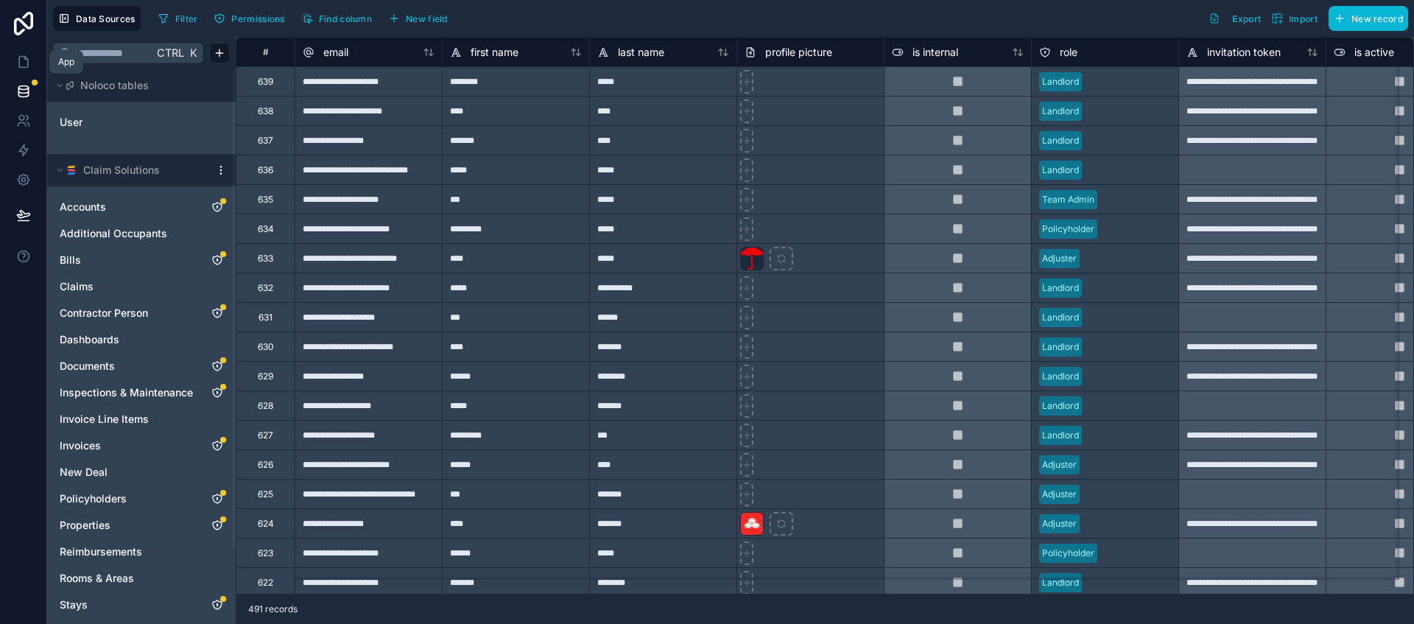
click at [26, 56] on icon at bounding box center [23, 62] width 15 height 15
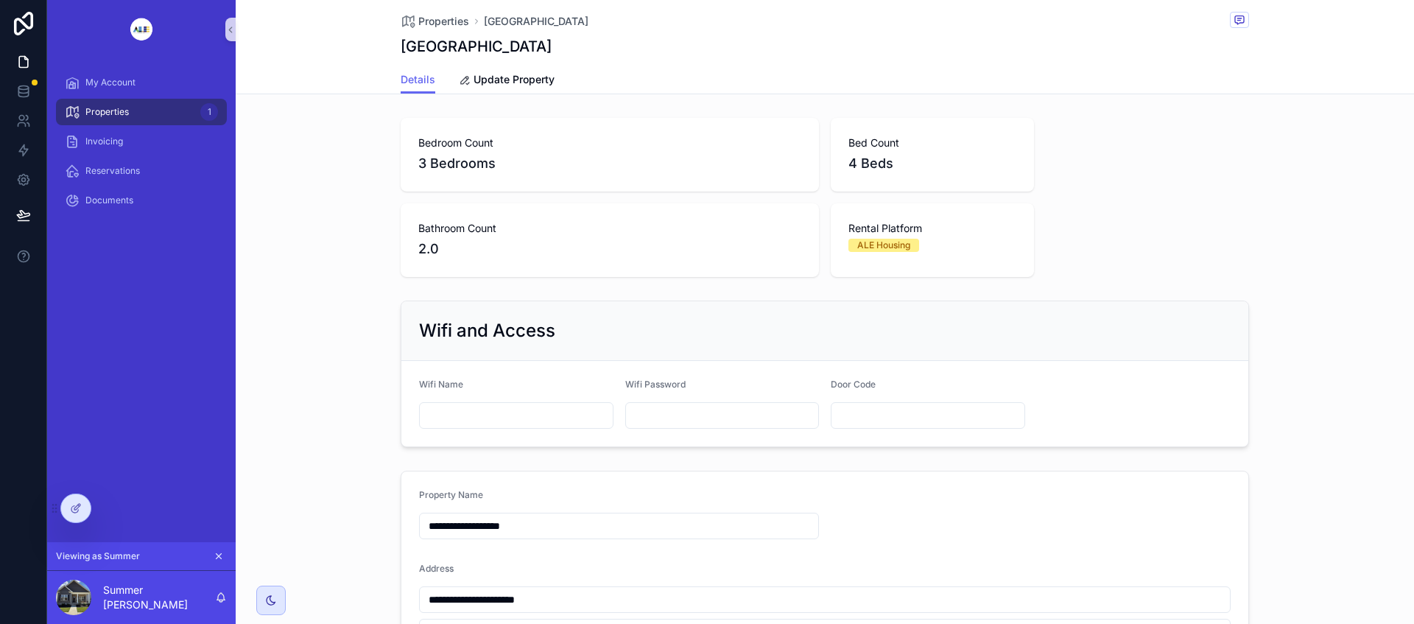
click at [0, 0] on icon at bounding box center [0, 0] width 0 height 0
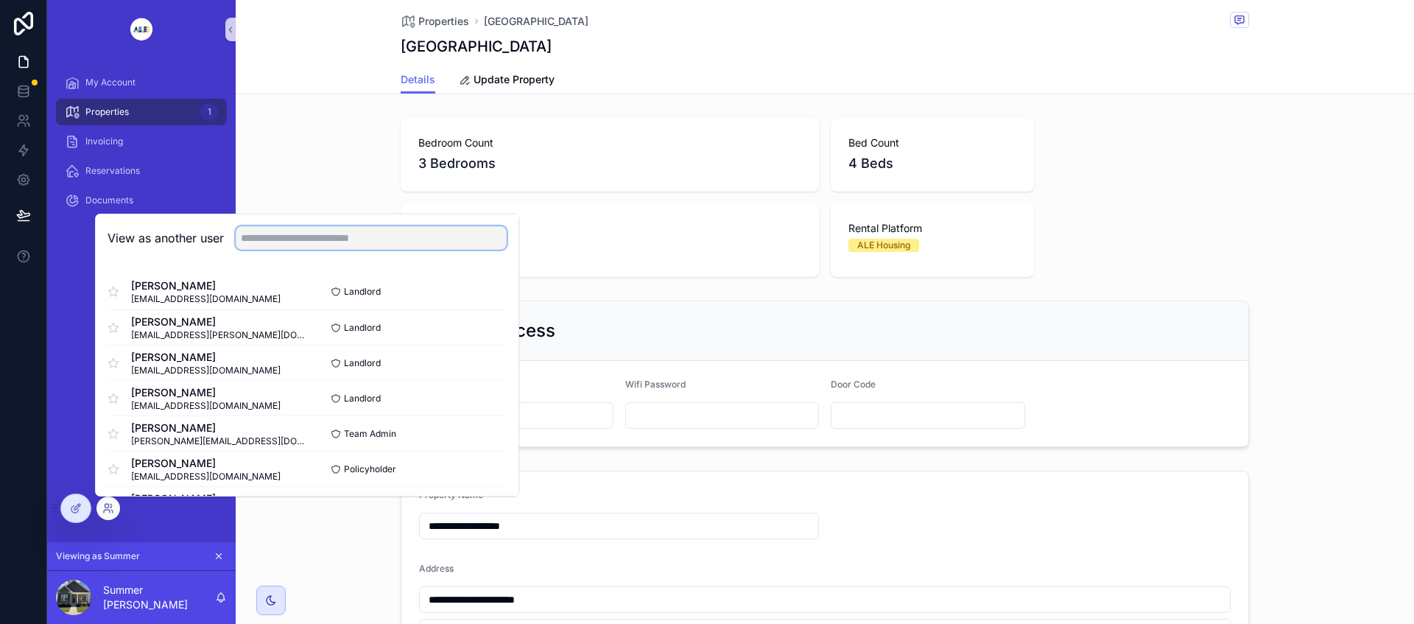
click at [359, 245] on input "text" at bounding box center [371, 238] width 271 height 24
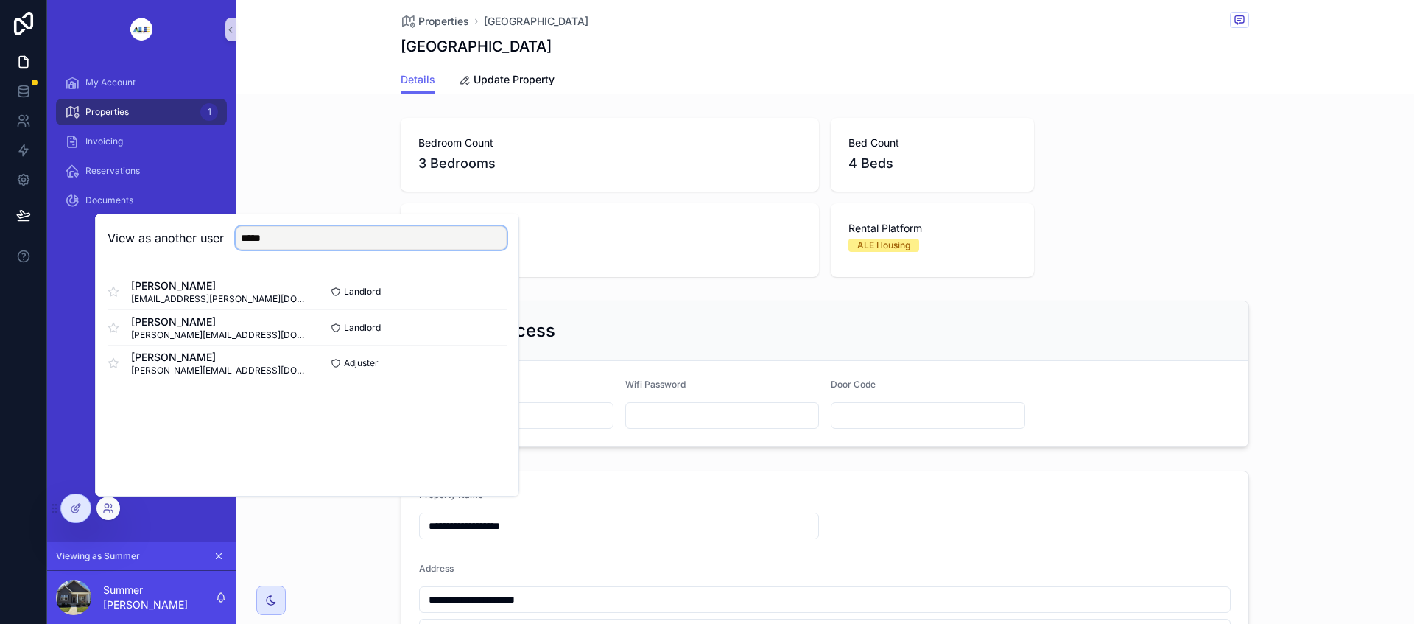
type input "****"
click at [0, 0] on button "Select" at bounding box center [0, 0] width 0 height 0
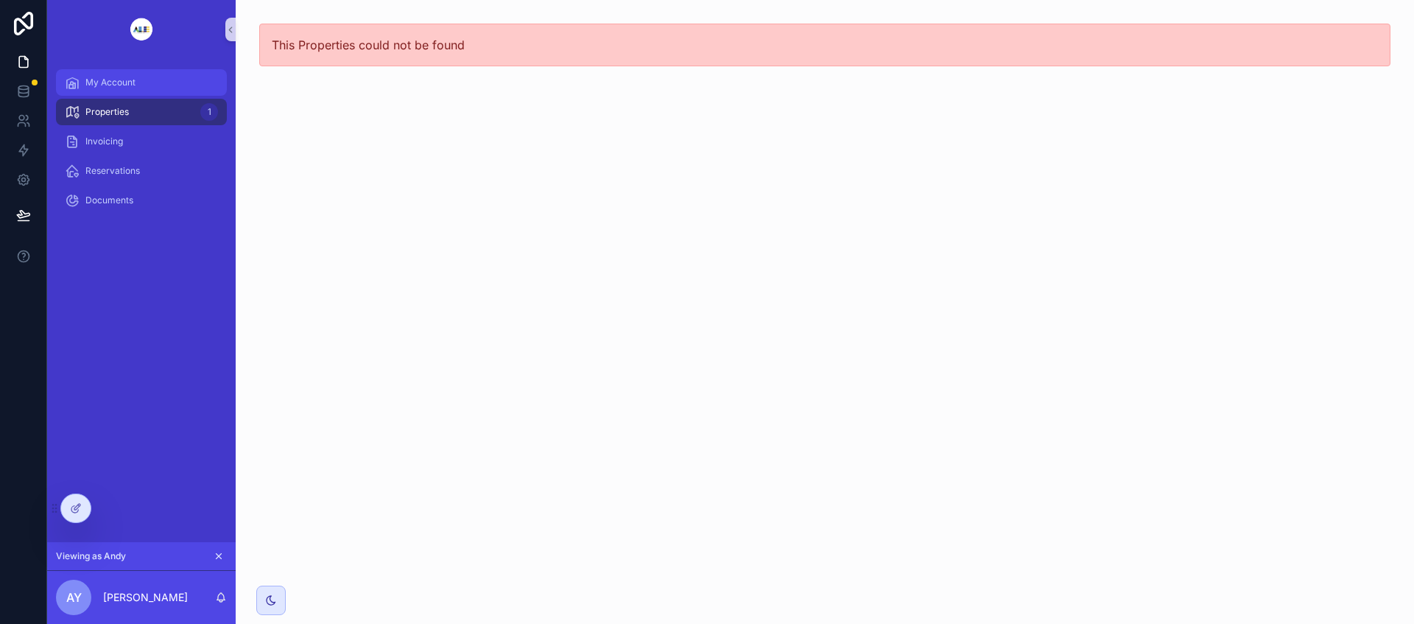
click at [111, 85] on span "My Account" at bounding box center [110, 83] width 50 height 12
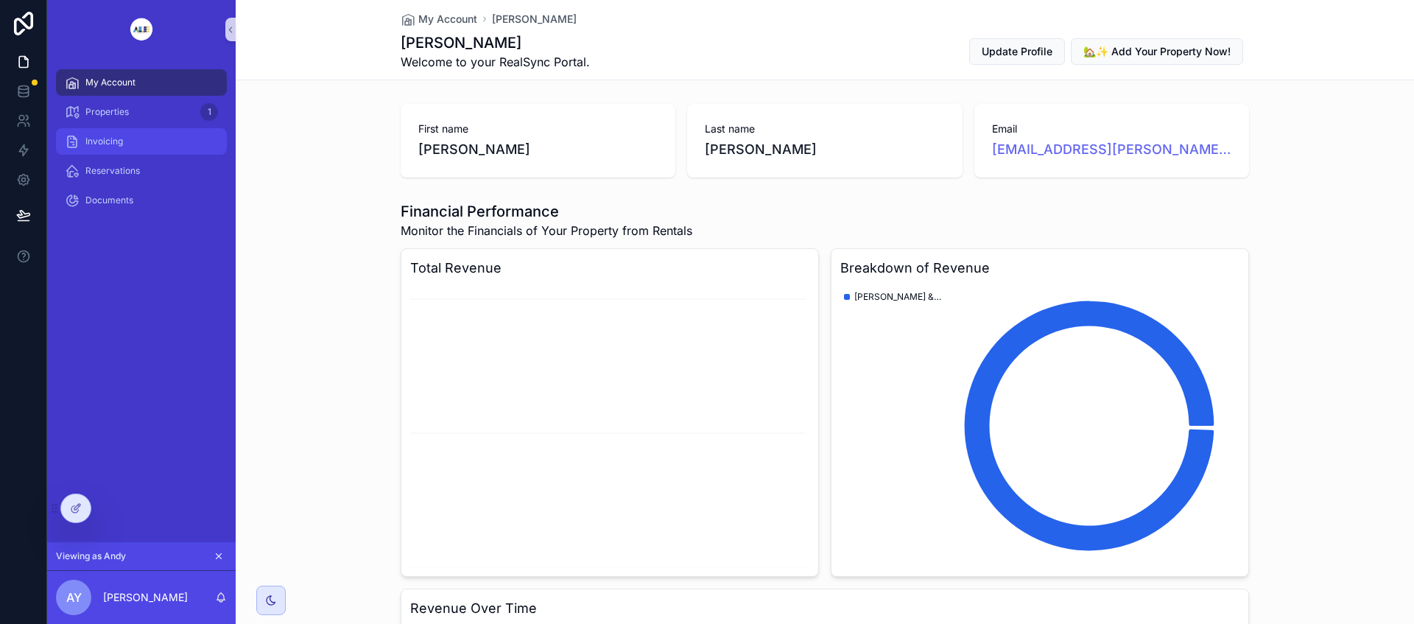
click at [108, 146] on span "Invoicing" at bounding box center [104, 142] width 38 height 12
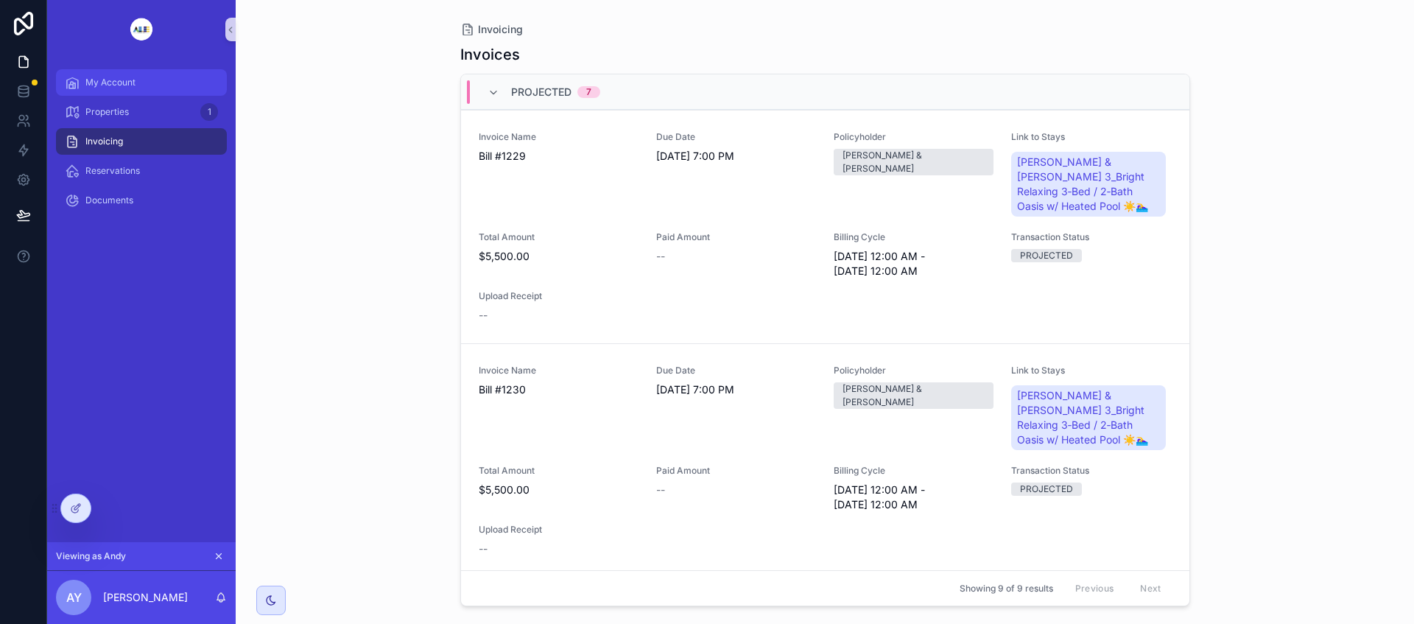
click at [111, 79] on span "My Account" at bounding box center [110, 83] width 50 height 12
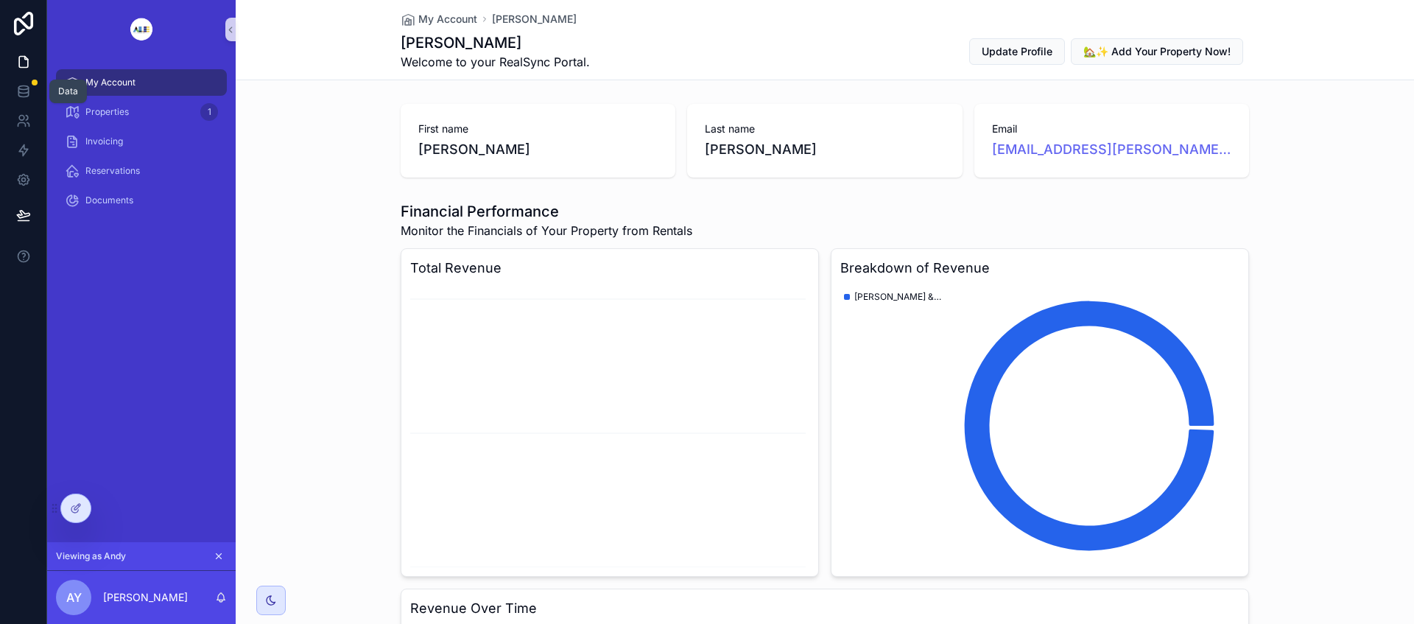
click at [29, 95] on icon at bounding box center [23, 91] width 15 height 15
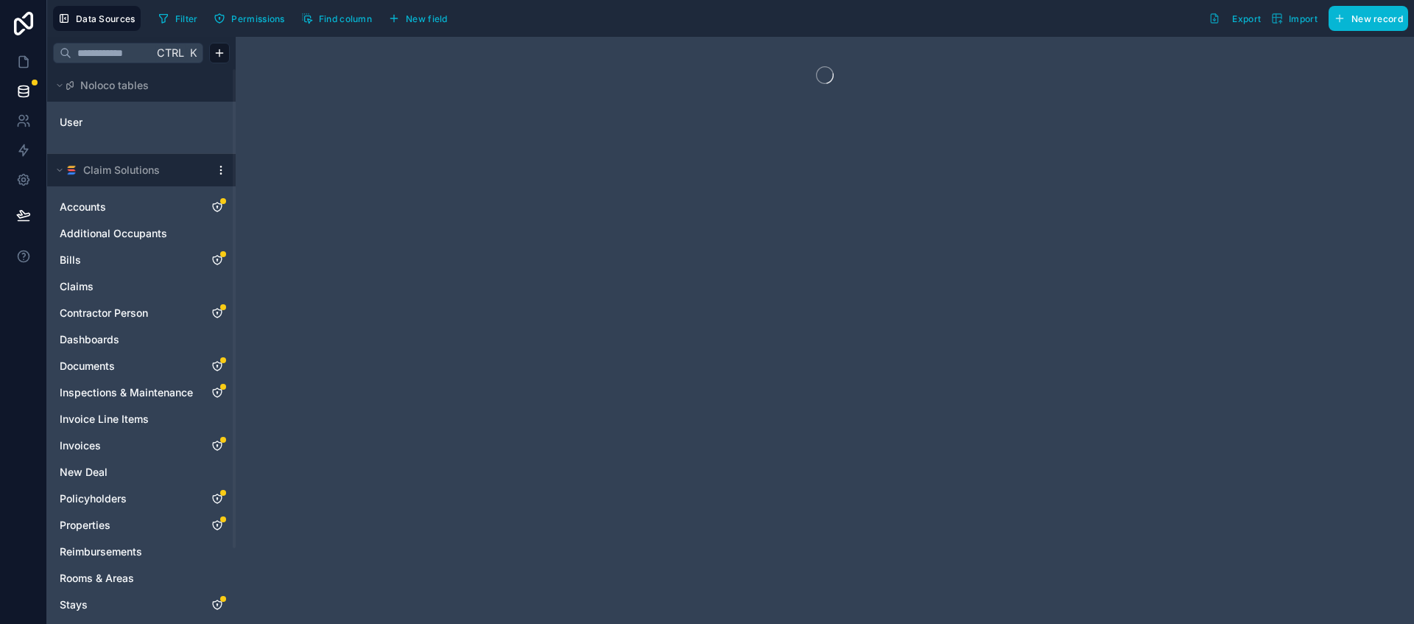
click at [218, 165] on html "Data Sources Filter Permissions Find column New field Export Import New record …" at bounding box center [707, 312] width 1414 height 624
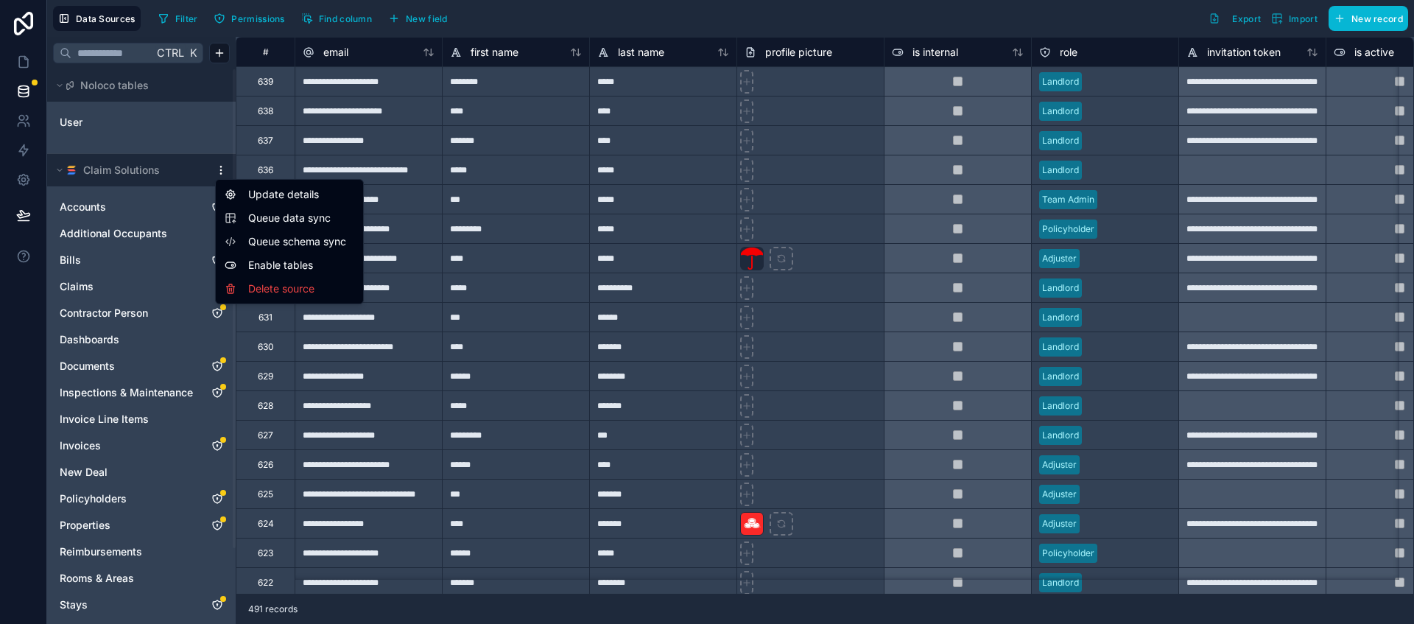
click at [284, 245] on span "Queue schema sync" at bounding box center [301, 241] width 106 height 15
click at [222, 172] on html "**********" at bounding box center [707, 312] width 1414 height 624
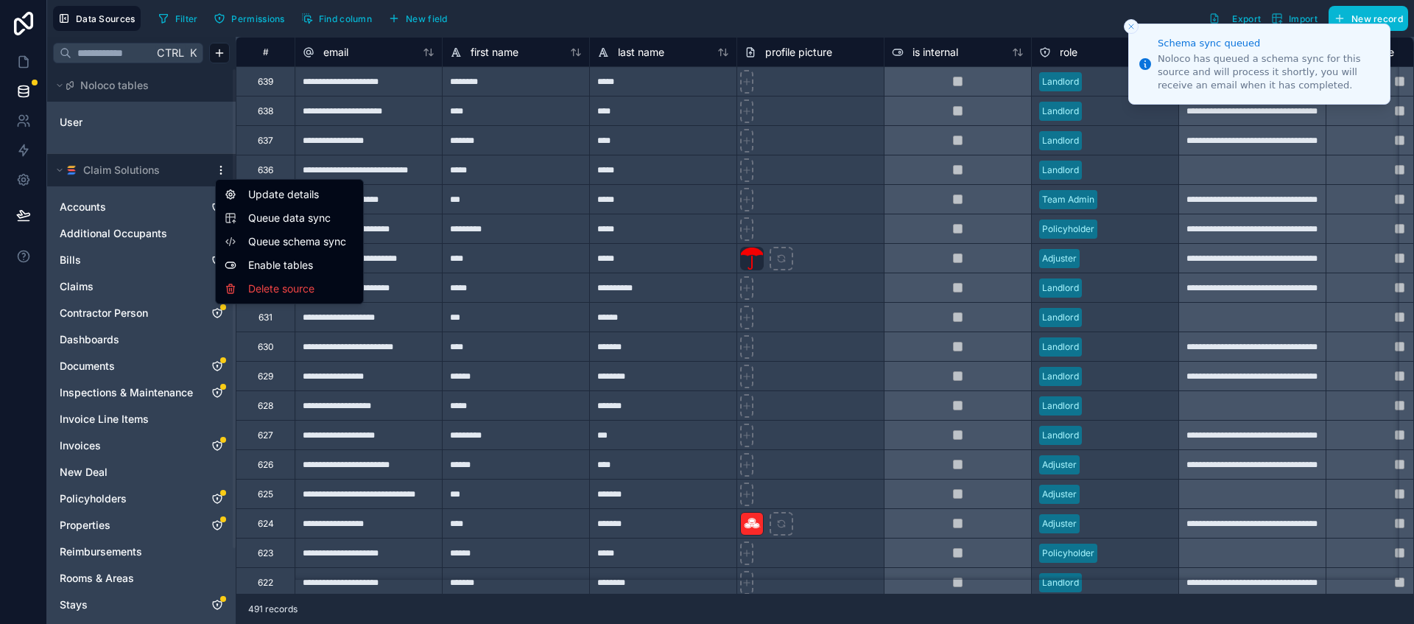
click at [282, 218] on span "Queue data sync" at bounding box center [301, 218] width 106 height 15
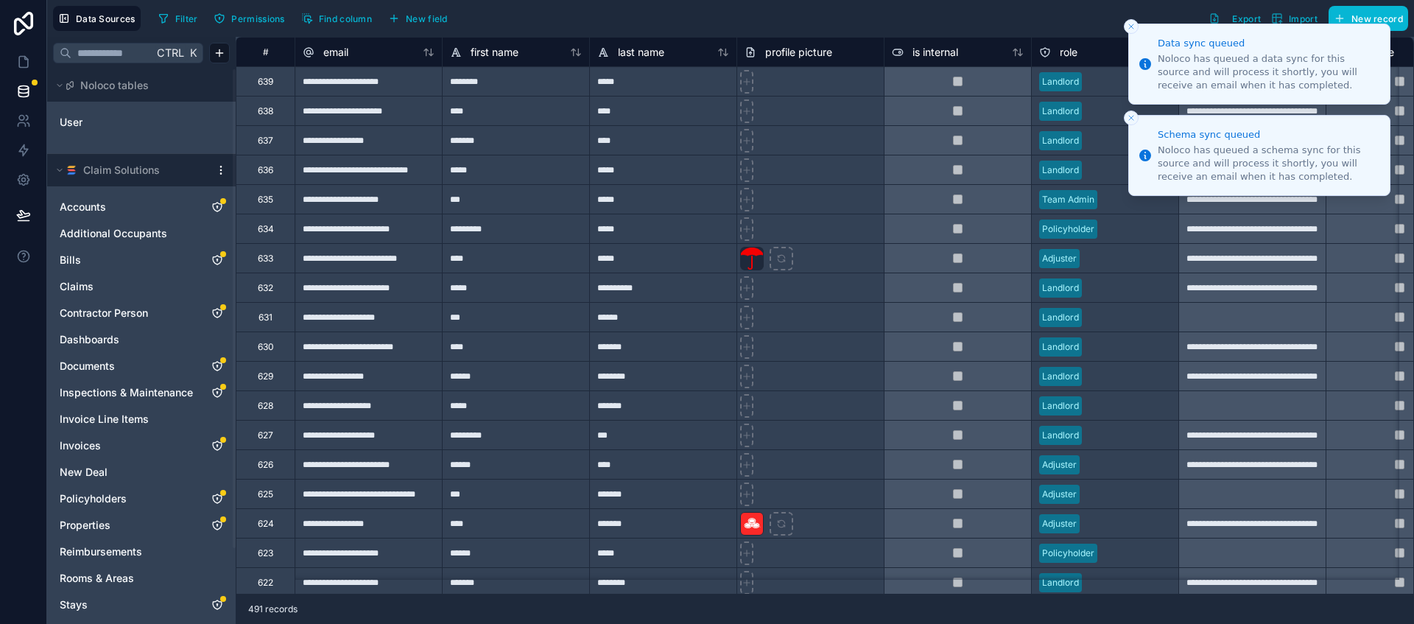
click at [1133, 22] on icon "Close toast" at bounding box center [1131, 26] width 9 height 9
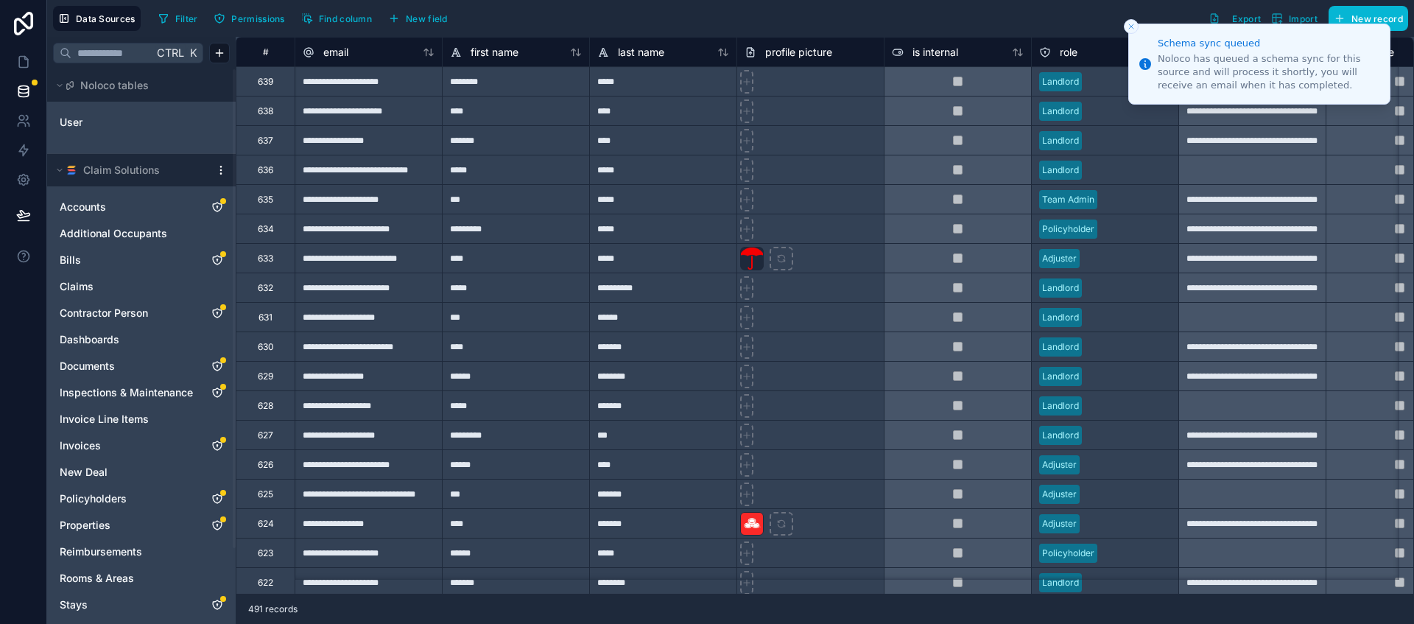
click at [1132, 24] on icon "Close toast" at bounding box center [1131, 26] width 9 height 9
